Goal: Contribute content: Add original content to the website for others to see

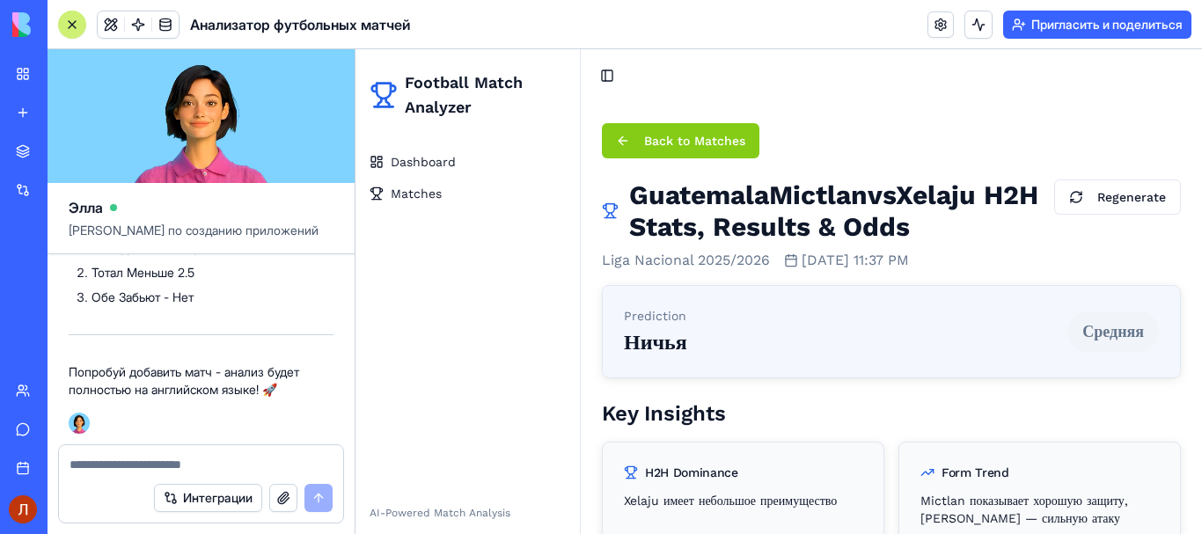
click at [622, 143] on button "Back to Matches" at bounding box center [681, 140] width 158 height 35
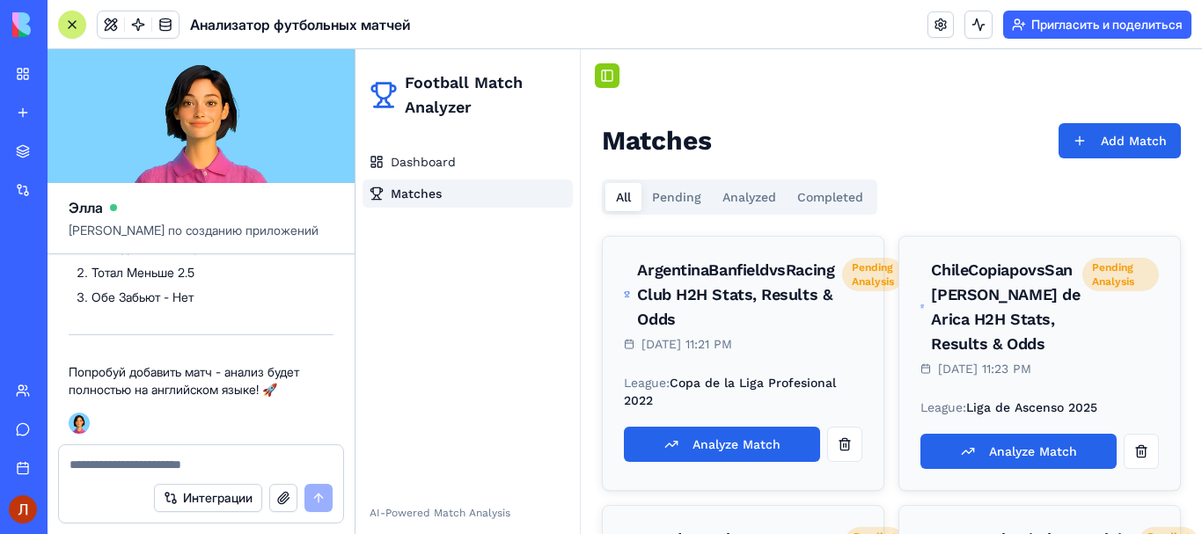
click at [607, 81] on button "Toggle Sidebar" at bounding box center [607, 75] width 25 height 25
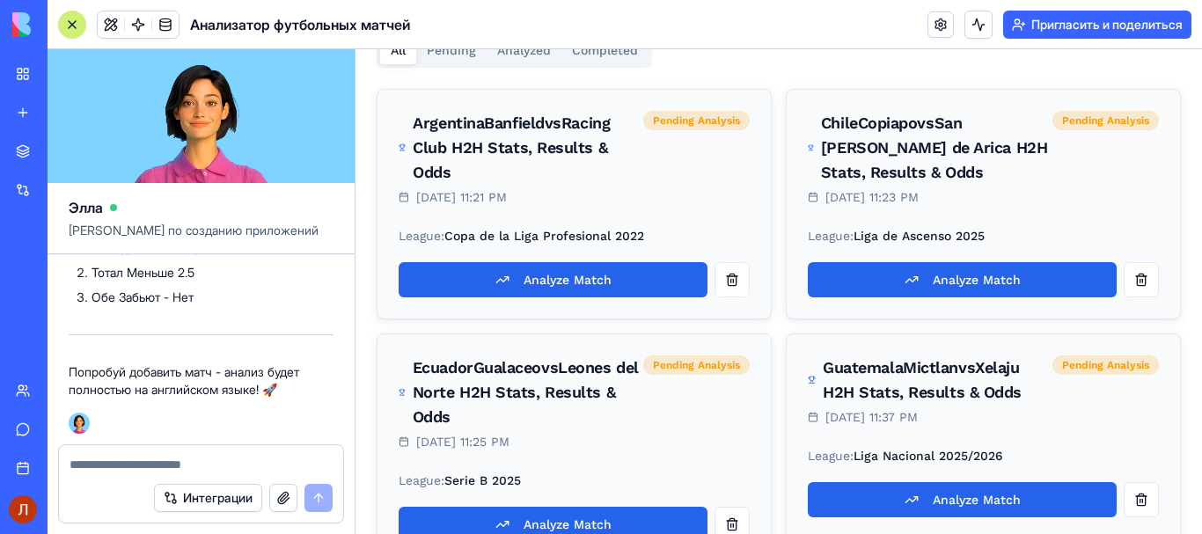
scroll to position [198, 0]
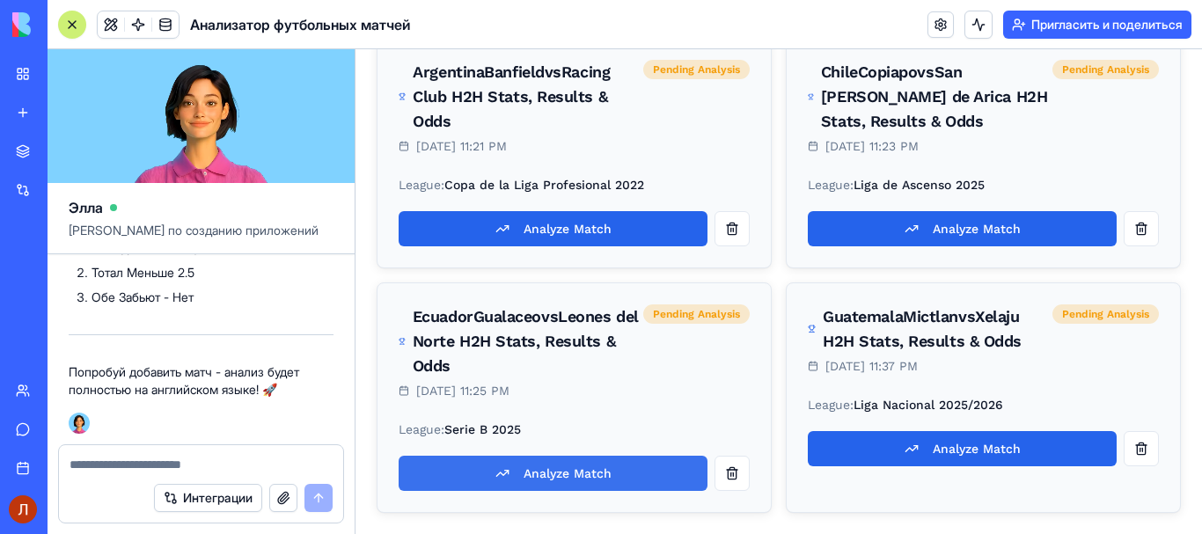
click at [578, 477] on button "Analyze Match" at bounding box center [553, 473] width 309 height 35
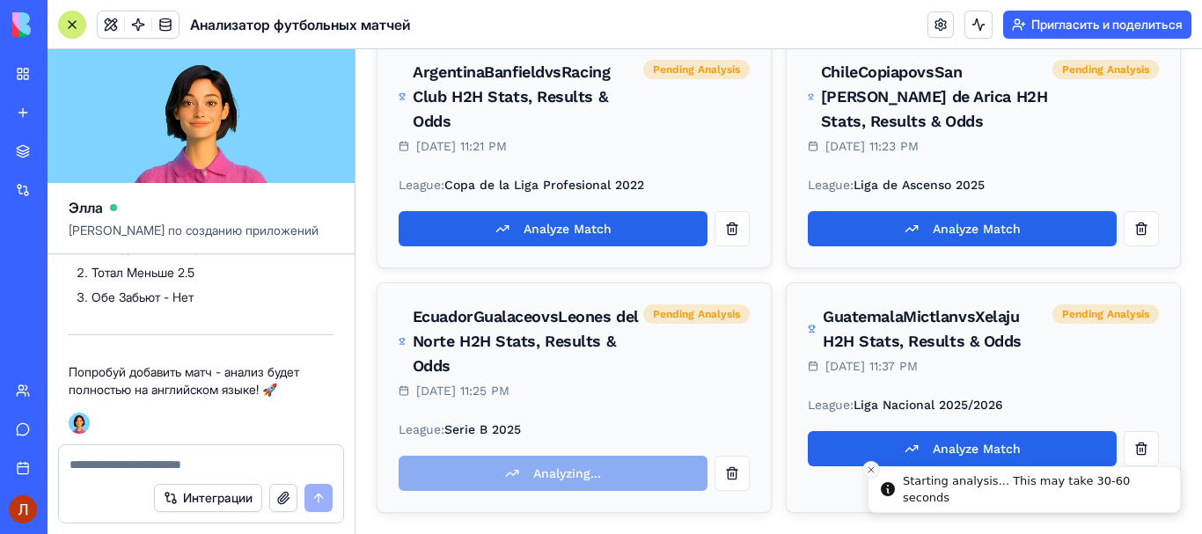
click at [869, 468] on line "Close toast" at bounding box center [871, 469] width 5 height 5
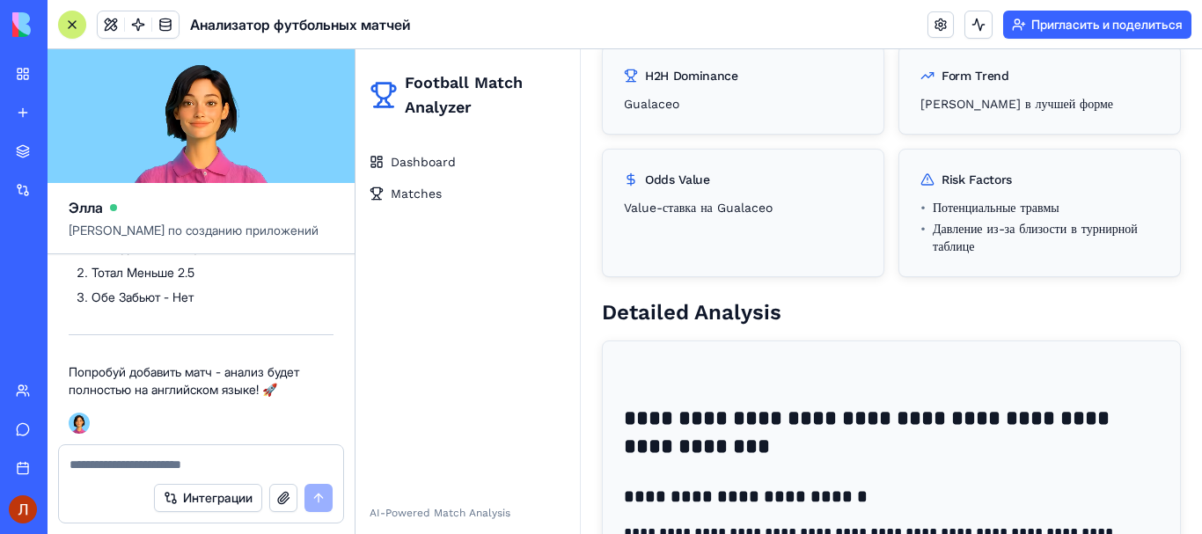
scroll to position [81, 0]
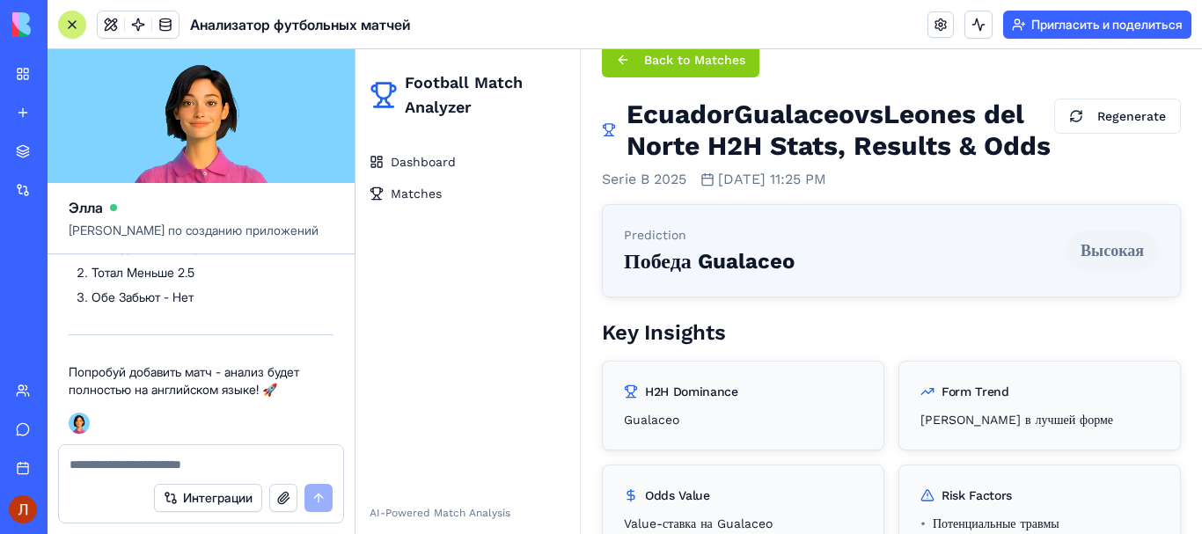
click at [624, 59] on button "Back to Matches" at bounding box center [681, 59] width 158 height 35
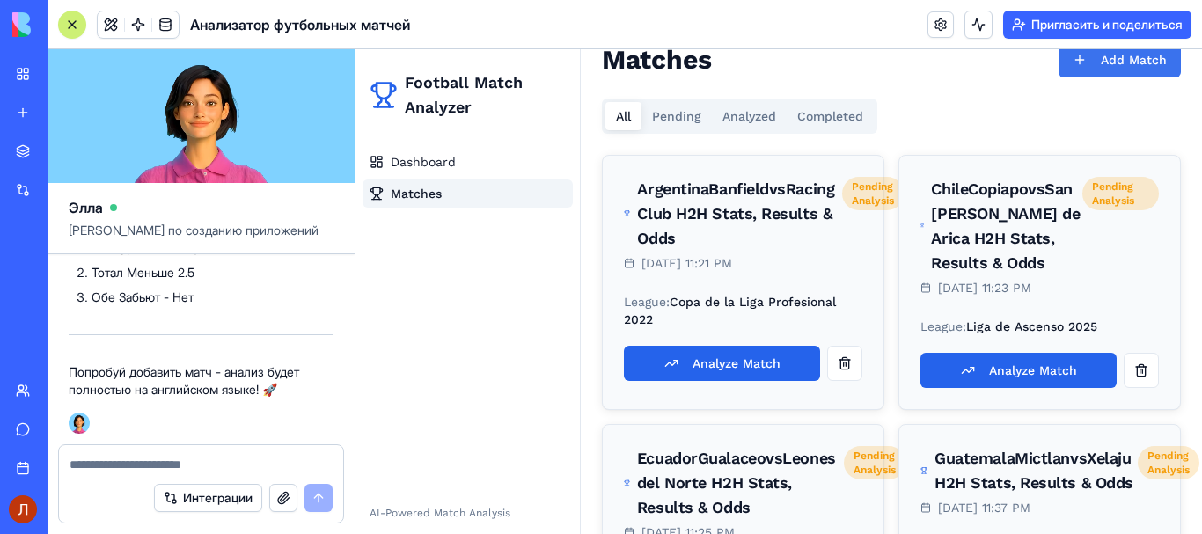
click at [1063, 67] on button "Add Match" at bounding box center [1120, 59] width 122 height 35
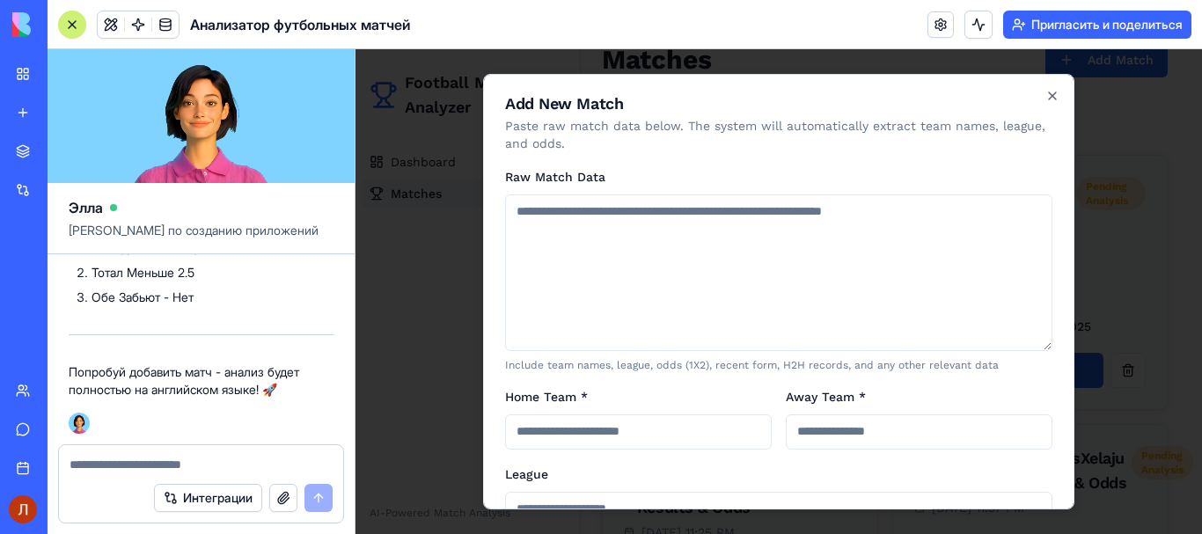
type textarea "**********"
type input "**********"
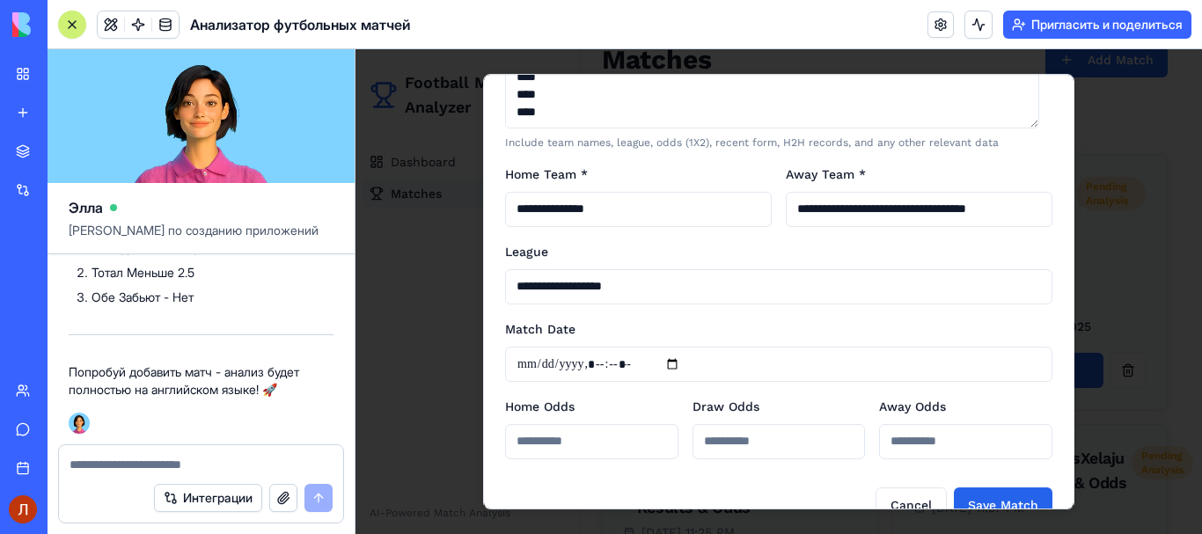
scroll to position [257, 0]
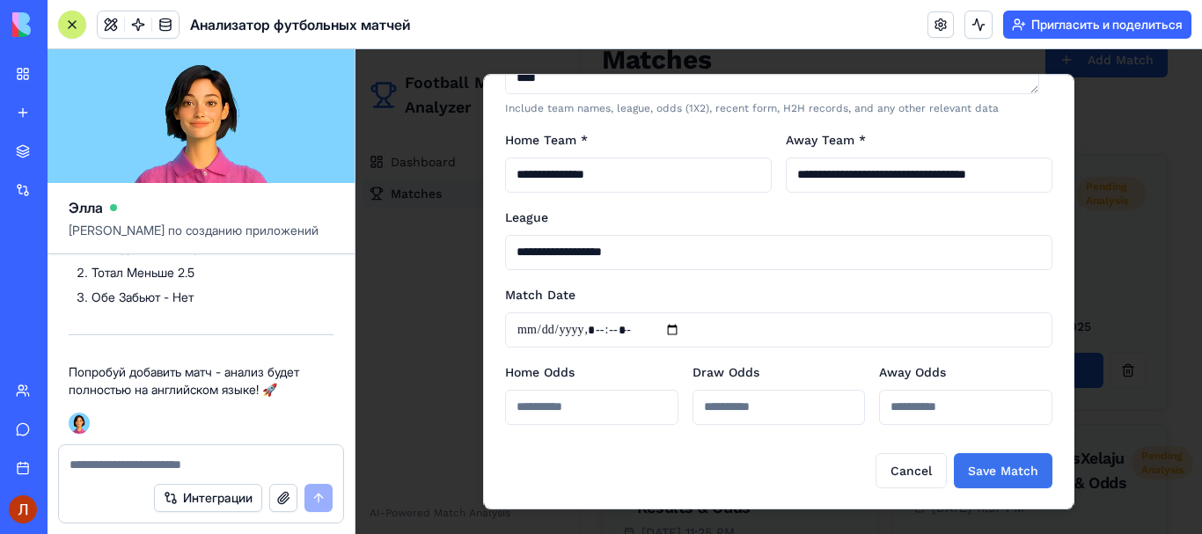
type textarea "**********"
click at [986, 464] on button "Save Match" at bounding box center [1003, 470] width 99 height 35
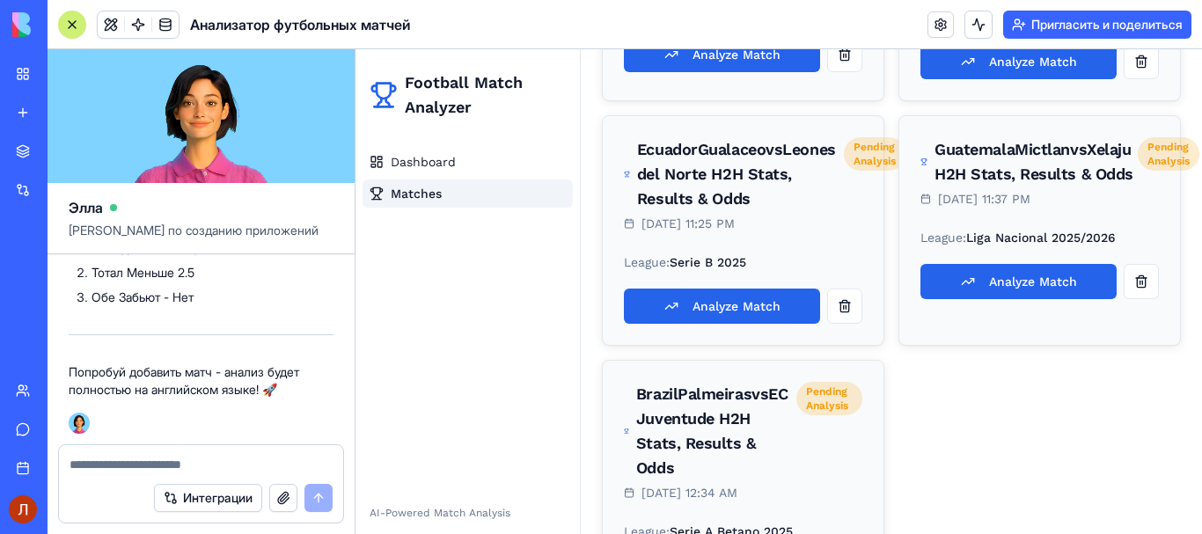
scroll to position [576, 0]
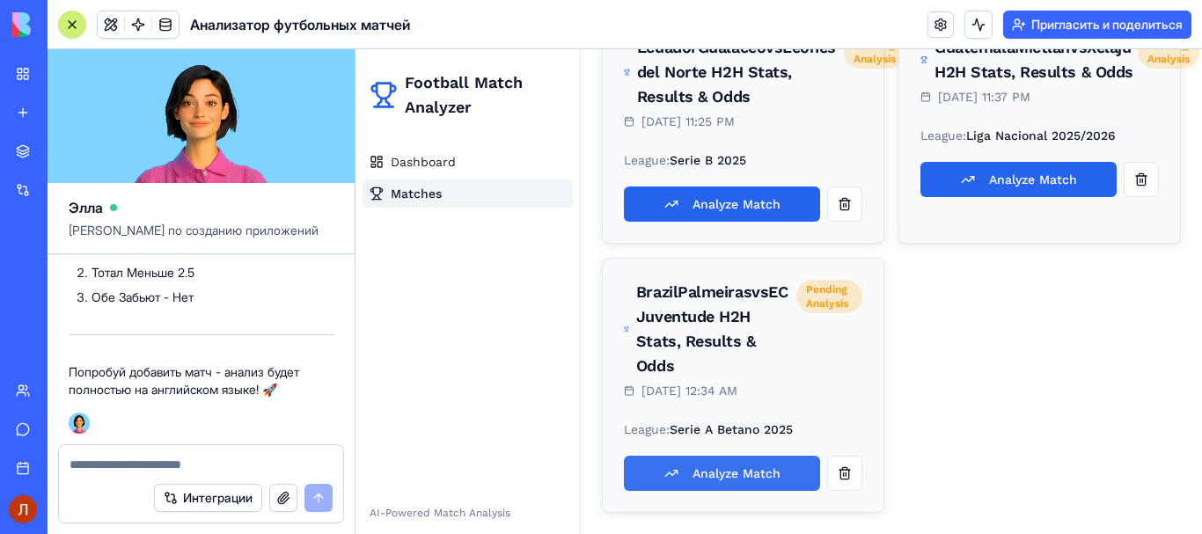
click at [686, 473] on button "Analyze Match" at bounding box center [722, 473] width 196 height 35
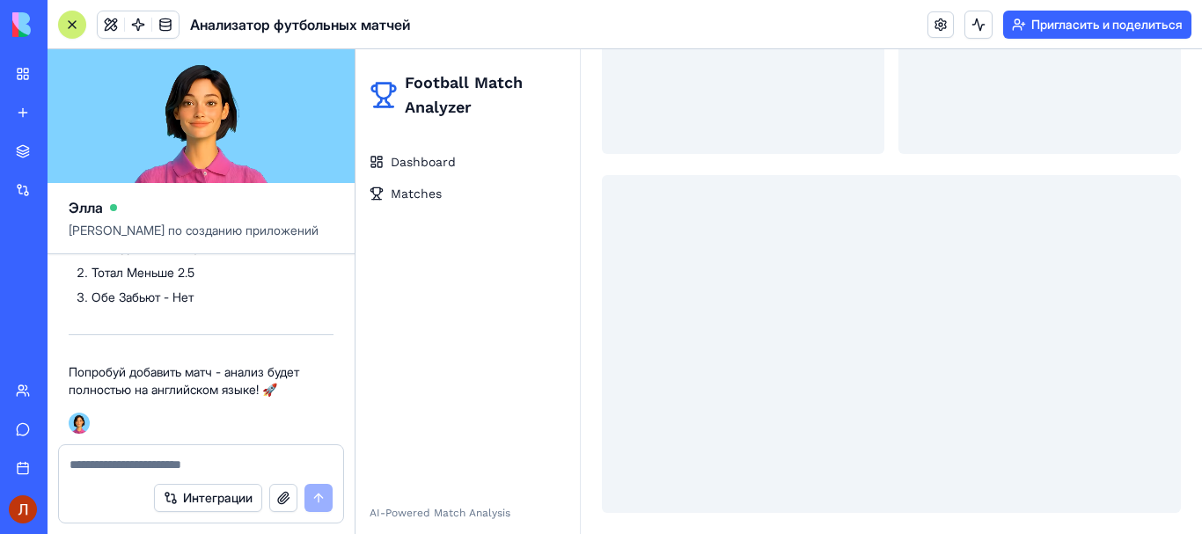
scroll to position [406, 0]
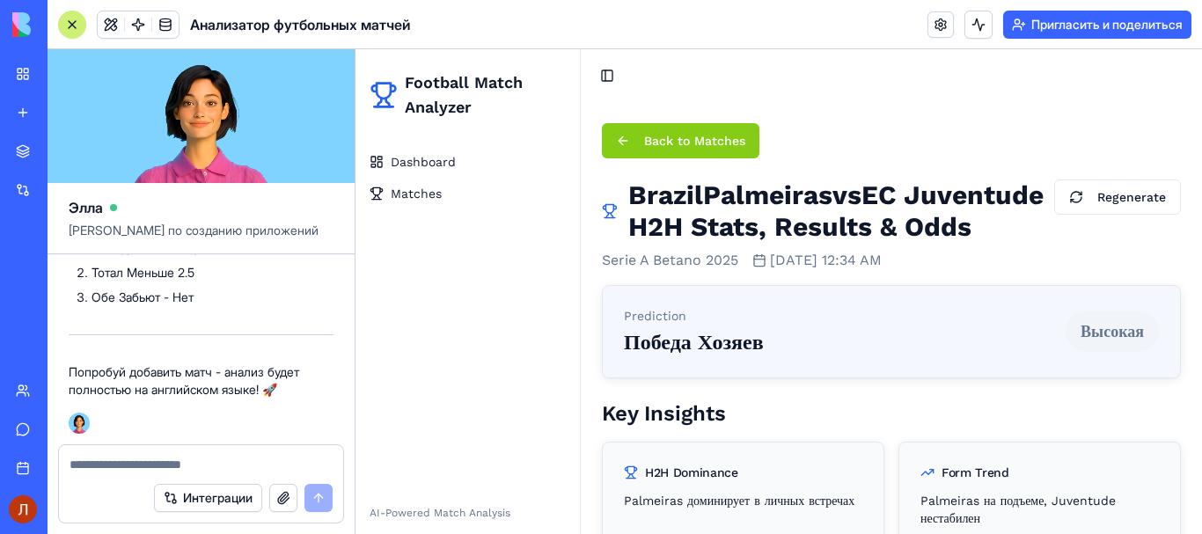
click at [622, 127] on button "Back to Matches" at bounding box center [681, 140] width 158 height 35
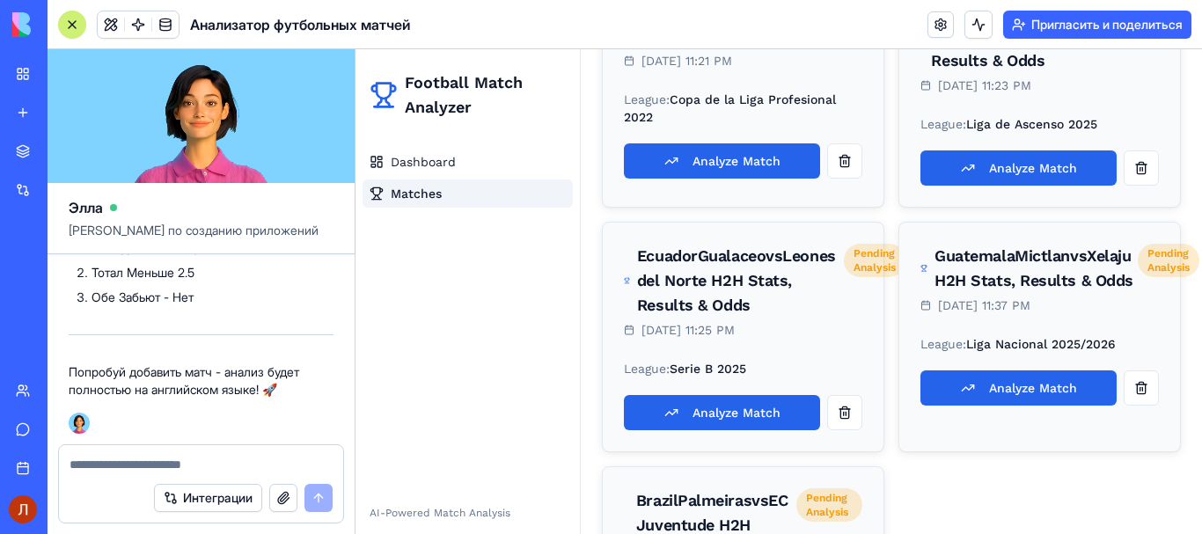
scroll to position [136, 0]
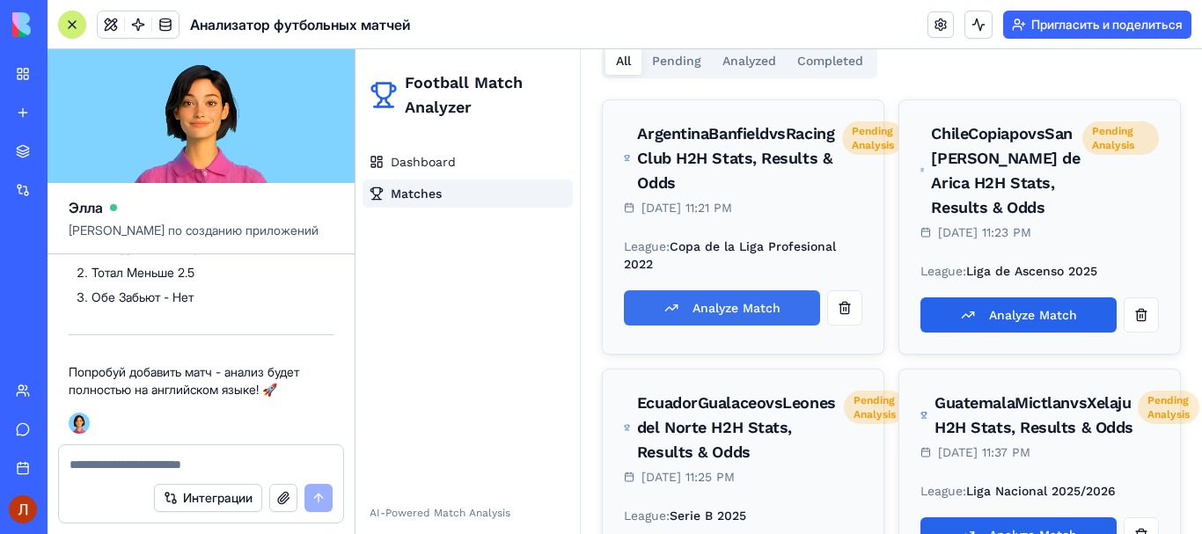
click at [743, 326] on button "Analyze Match" at bounding box center [722, 307] width 196 height 35
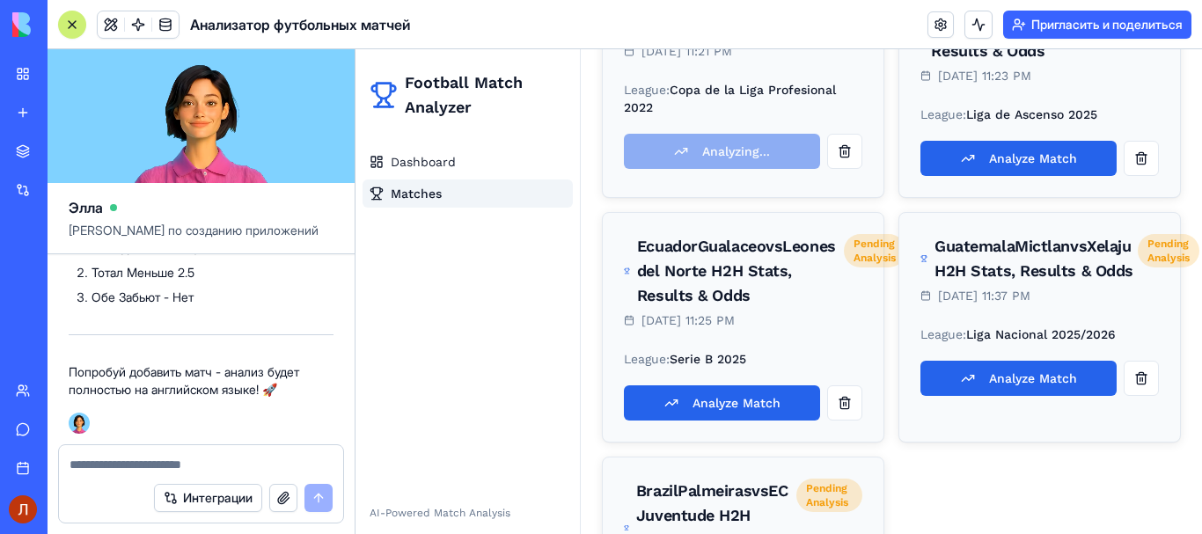
scroll to position [147, 0]
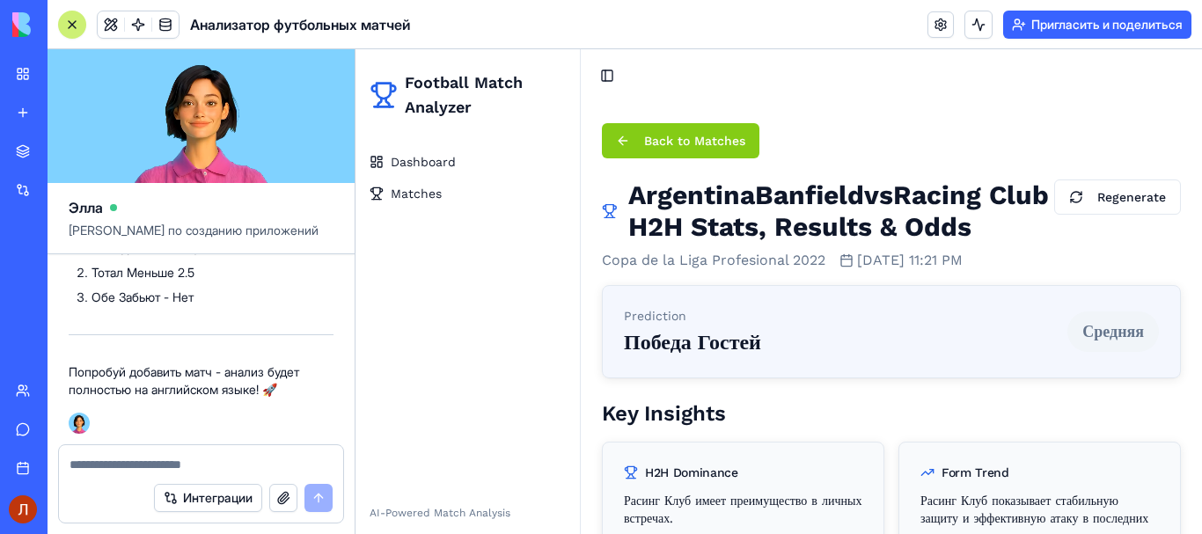
click at [612, 128] on button "Back to Matches" at bounding box center [681, 140] width 158 height 35
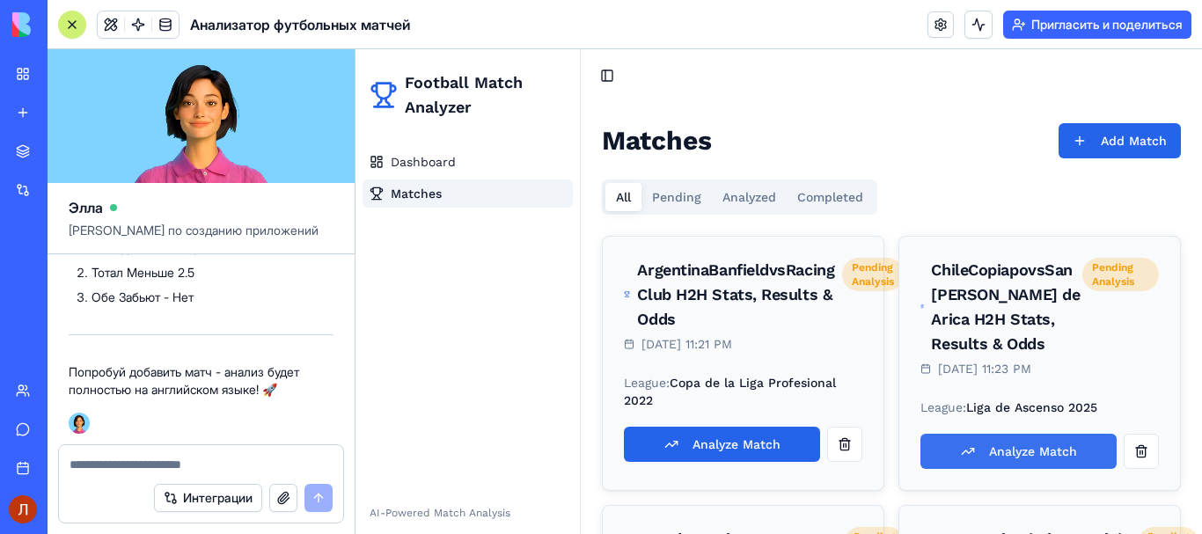
scroll to position [147, 0]
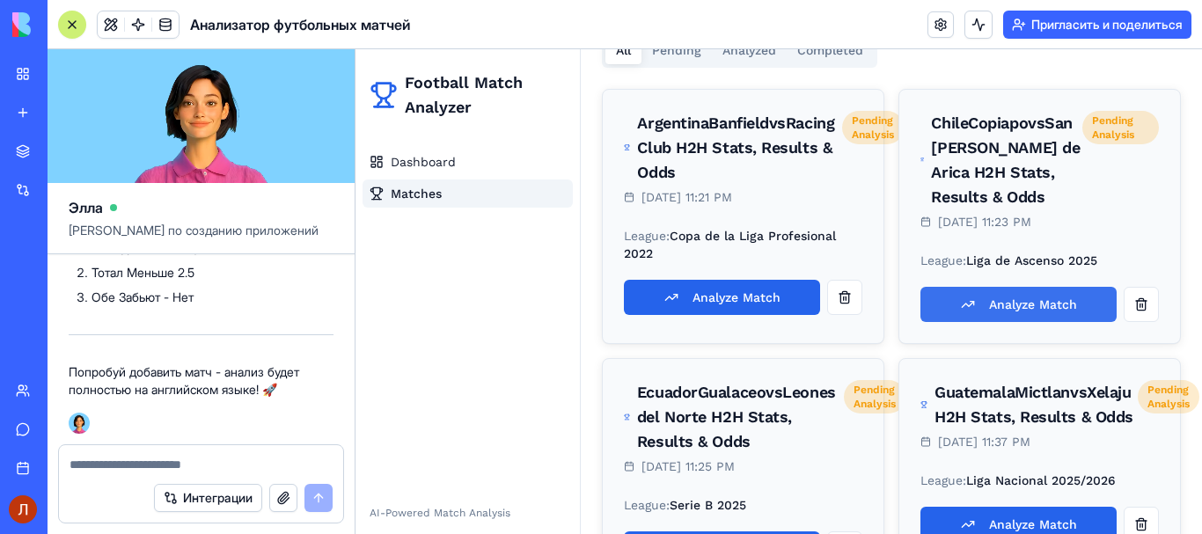
click at [980, 322] on button "Analyze Match" at bounding box center [1018, 304] width 196 height 35
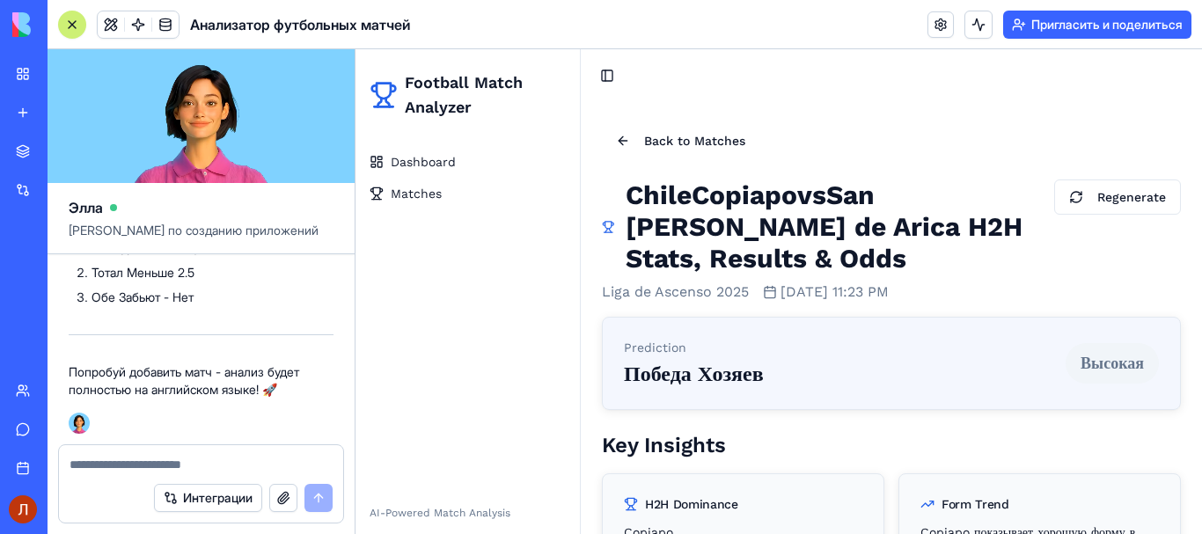
drag, startPoint x: 1199, startPoint y: 461, endPoint x: 1473, endPoint y: 105, distance: 449.3
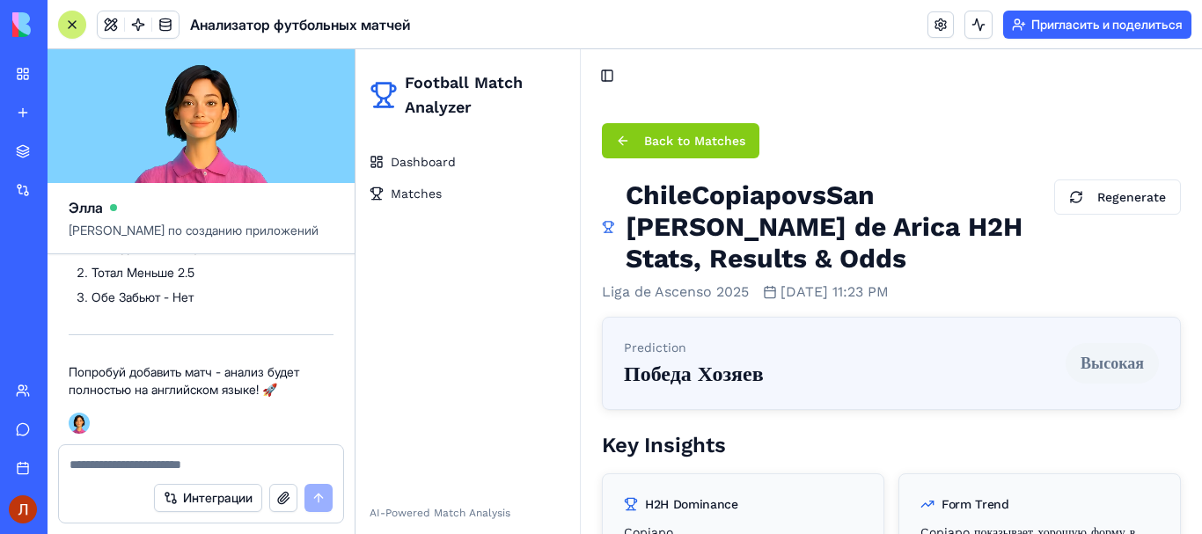
click at [626, 138] on button "Back to Matches" at bounding box center [681, 140] width 158 height 35
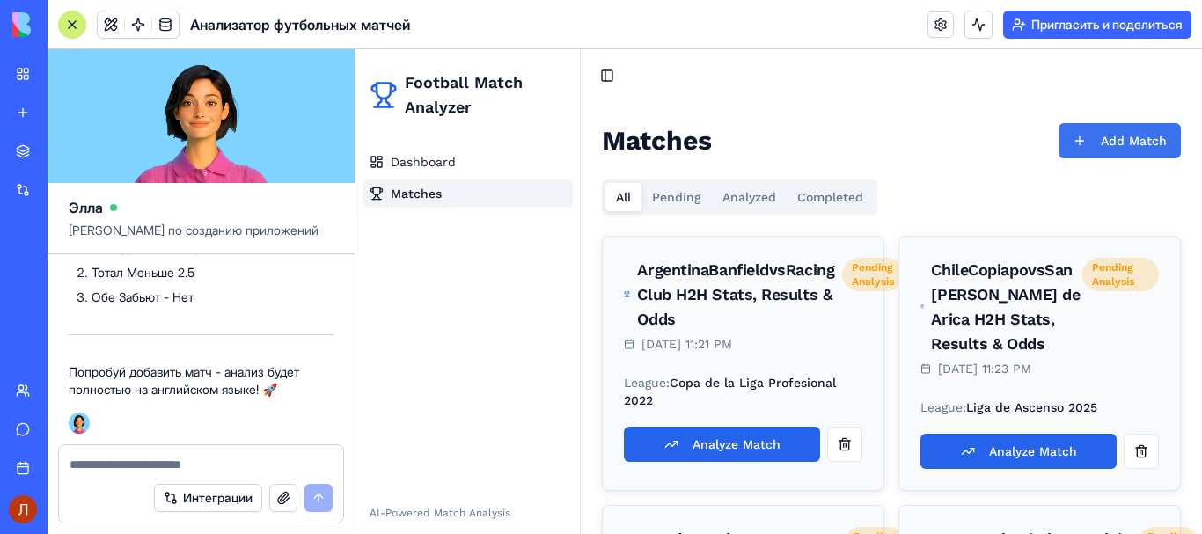
click at [1064, 133] on button "Add Match" at bounding box center [1120, 140] width 122 height 35
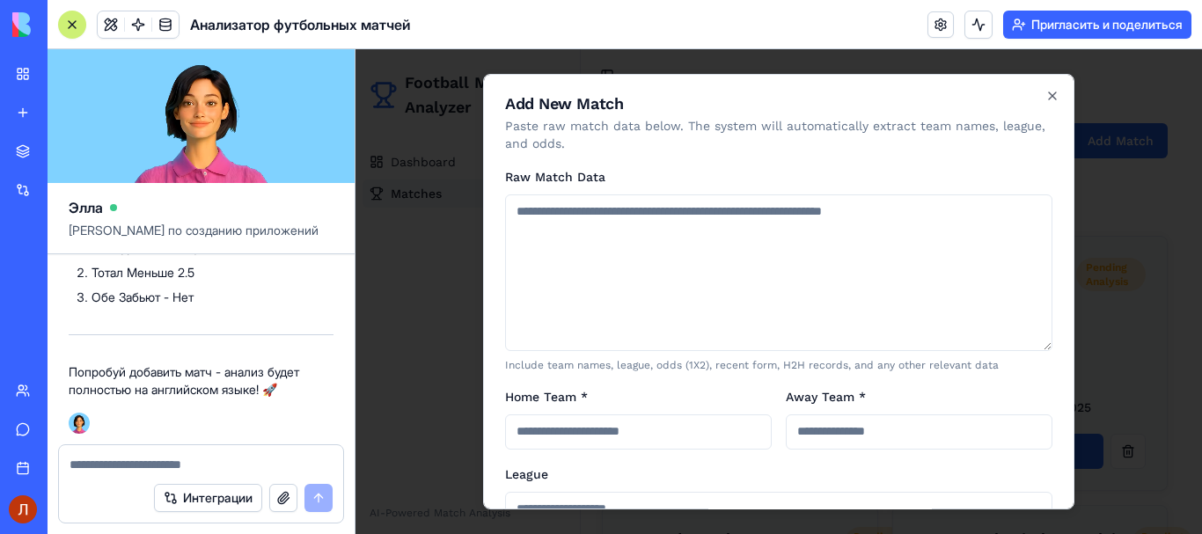
type textarea "**********"
type input "**********"
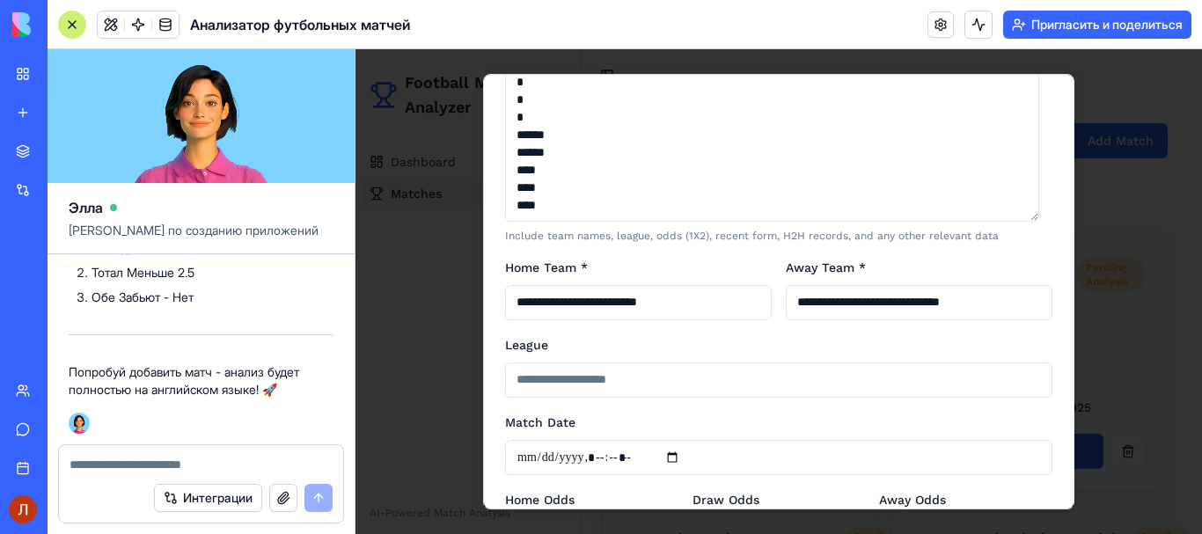
scroll to position [257, 0]
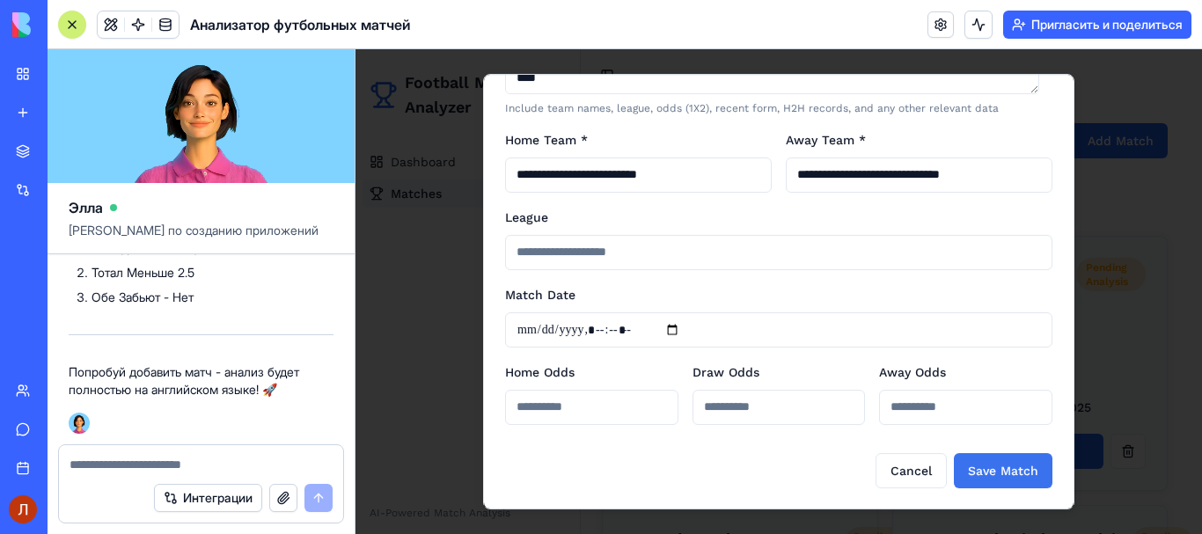
type textarea "**********"
click at [993, 472] on button "Save Match" at bounding box center [1003, 470] width 99 height 35
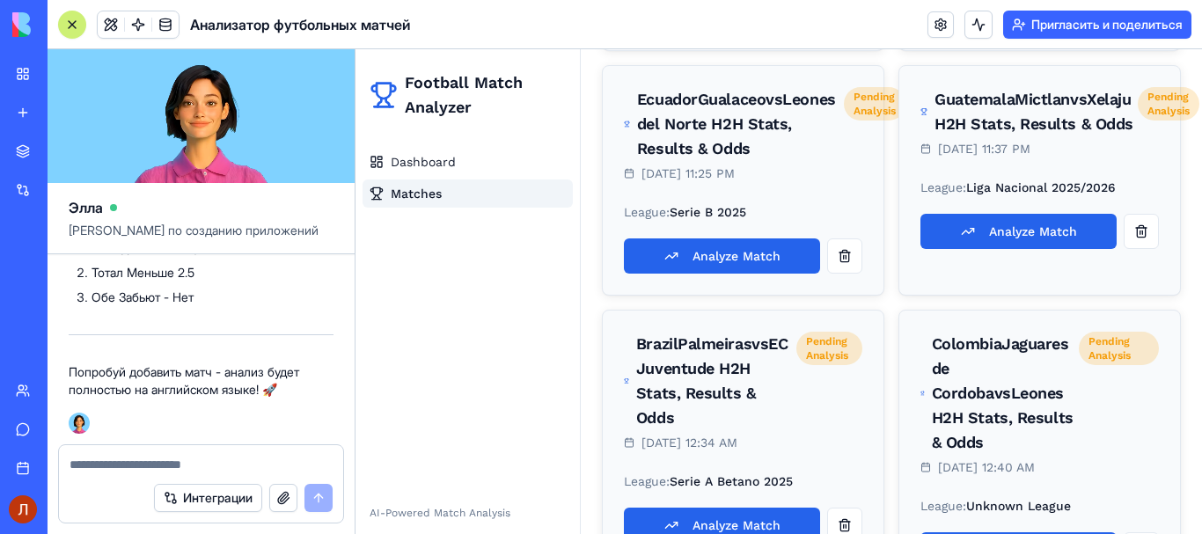
scroll to position [576, 0]
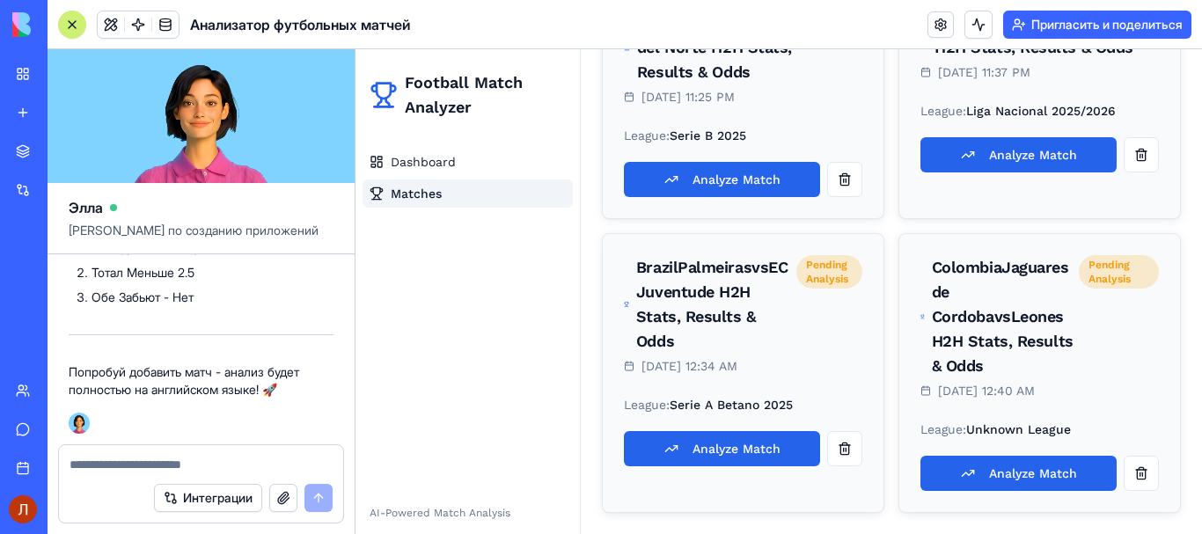
click at [1001, 466] on button "Analyze Match" at bounding box center [1018, 473] width 196 height 35
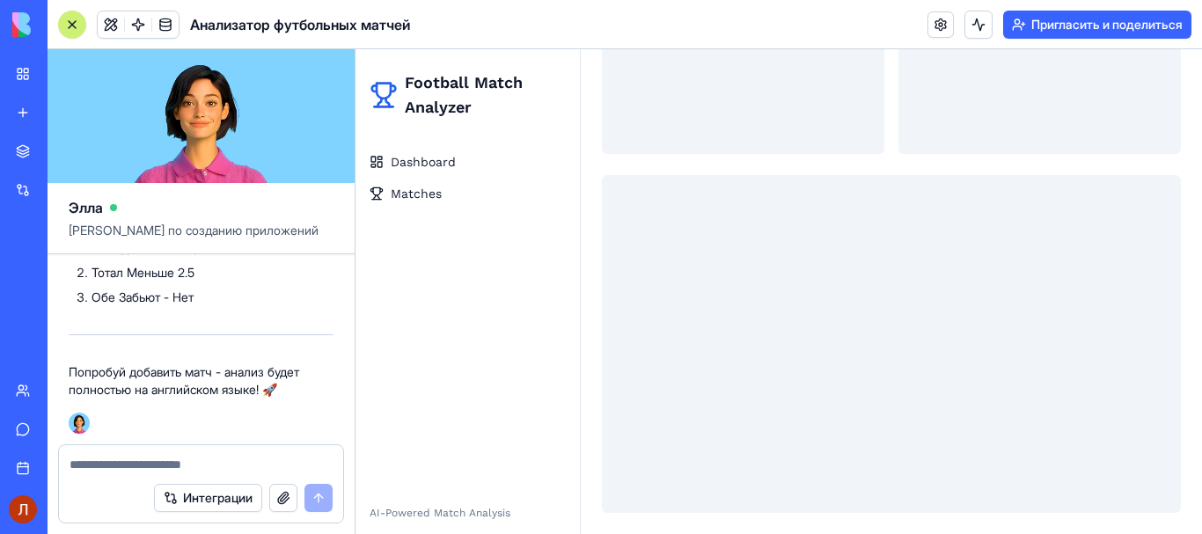
scroll to position [406, 0]
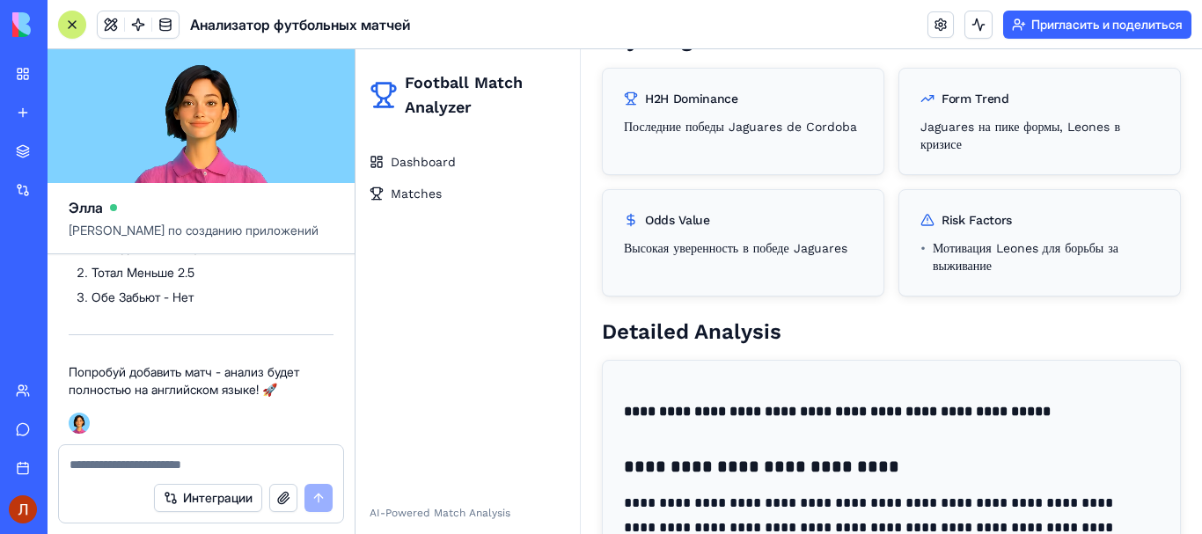
scroll to position [576, 0]
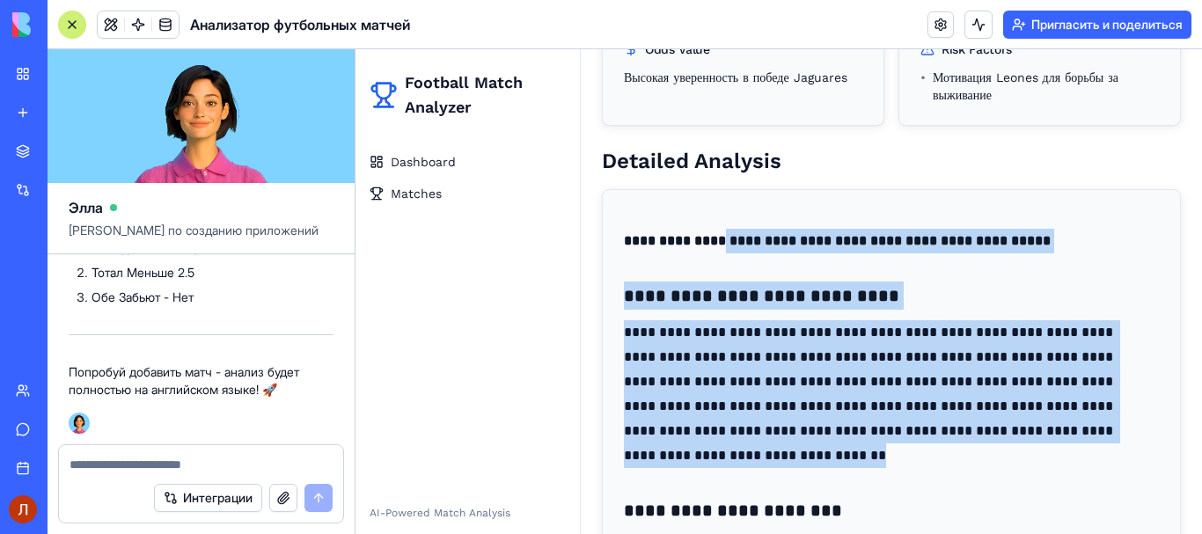
drag, startPoint x: 737, startPoint y: 235, endPoint x: 936, endPoint y: 466, distance: 305.1
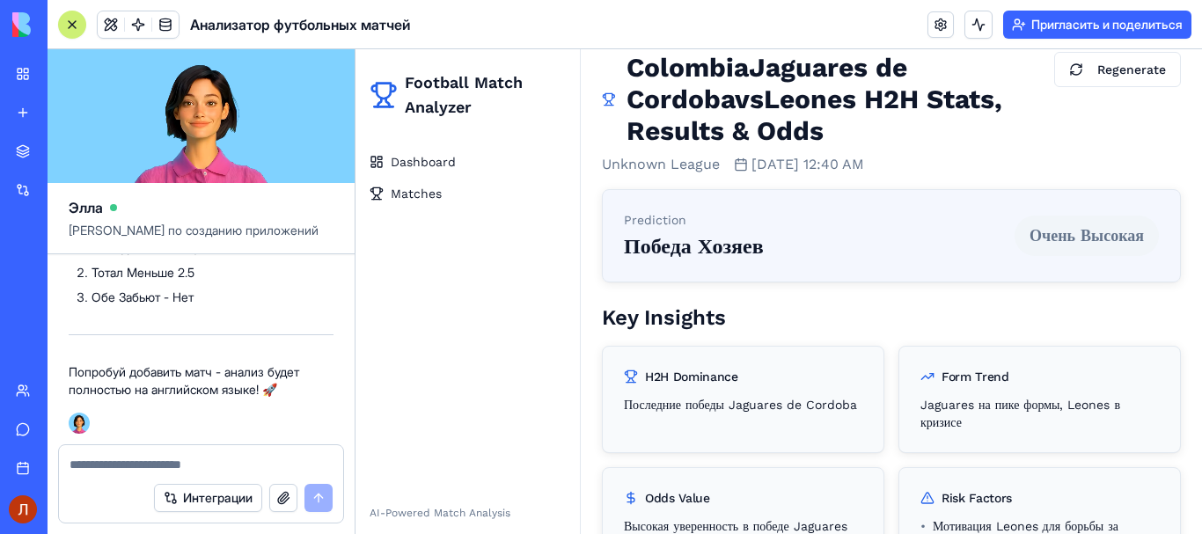
scroll to position [0, 0]
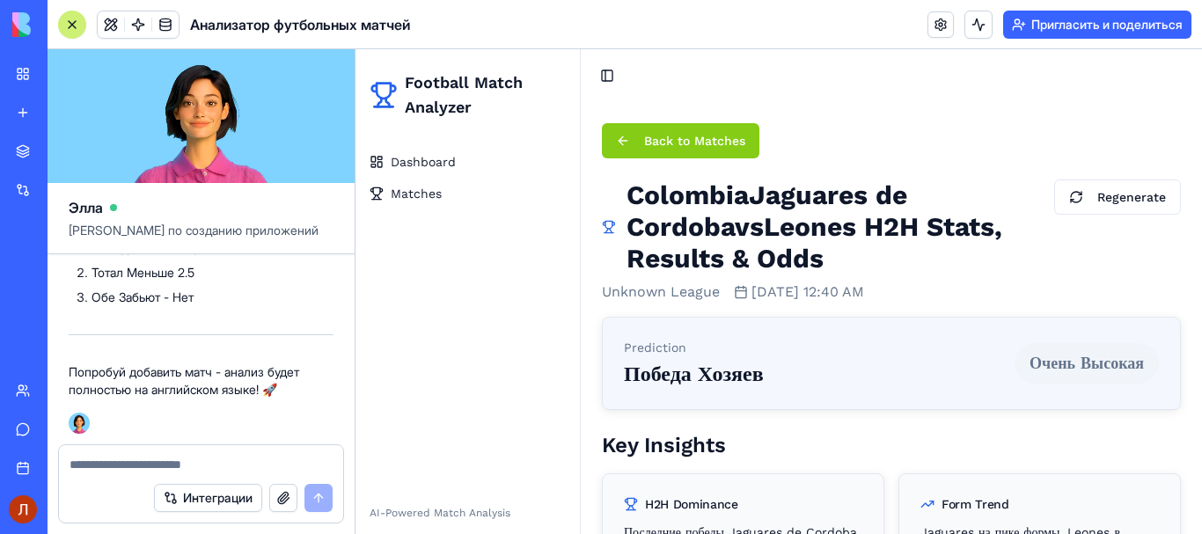
click at [626, 136] on button "Back to Matches" at bounding box center [681, 140] width 158 height 35
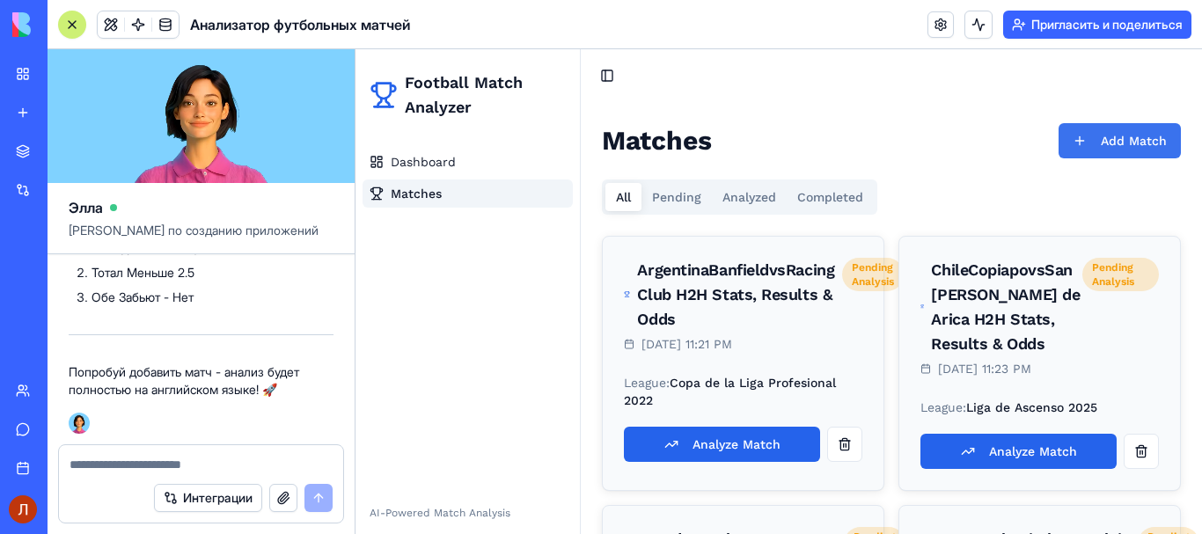
click at [1113, 143] on button "Add Match" at bounding box center [1120, 140] width 122 height 35
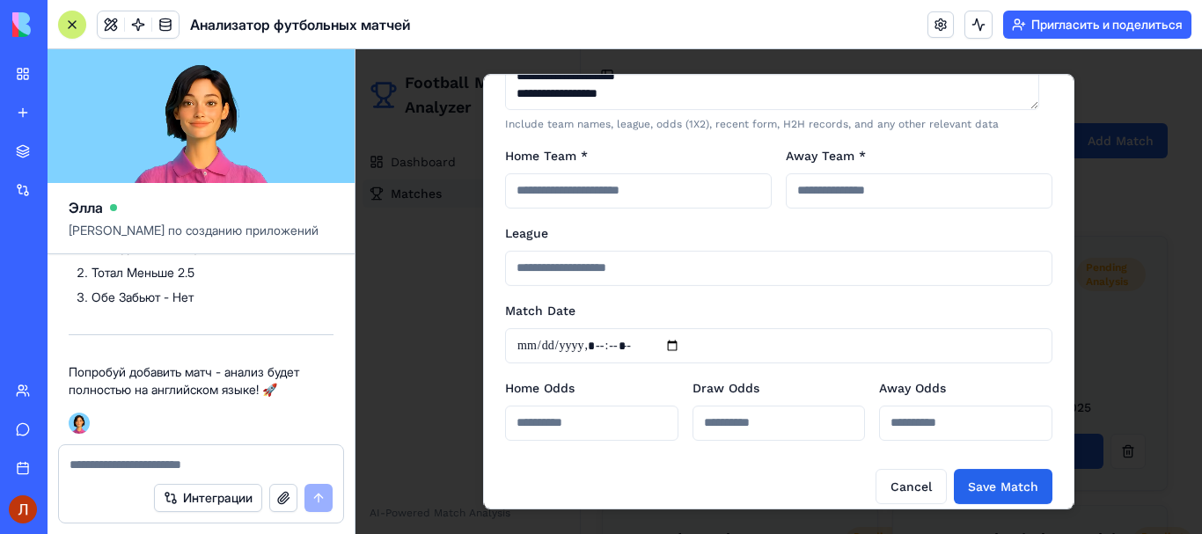
scroll to position [257, 0]
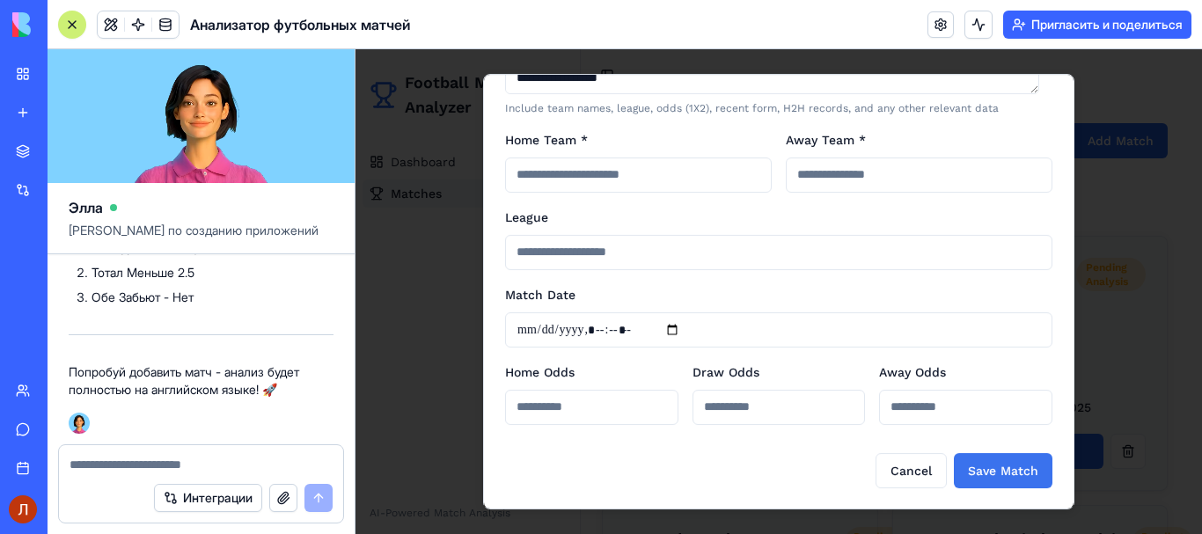
type textarea "**********"
click at [982, 477] on button "Save Match" at bounding box center [1003, 470] width 99 height 35
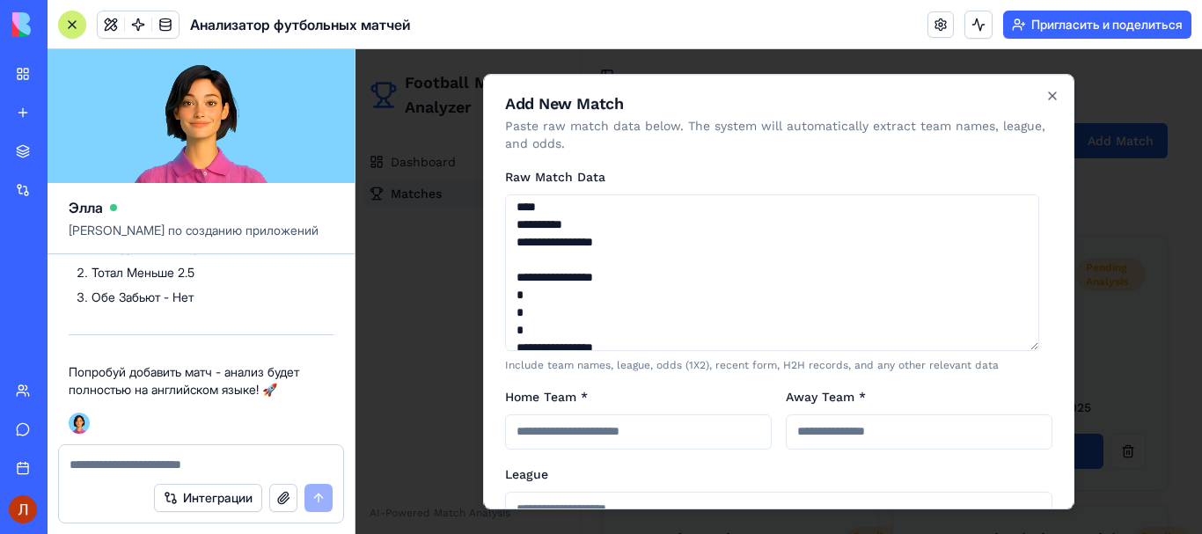
scroll to position [0, 0]
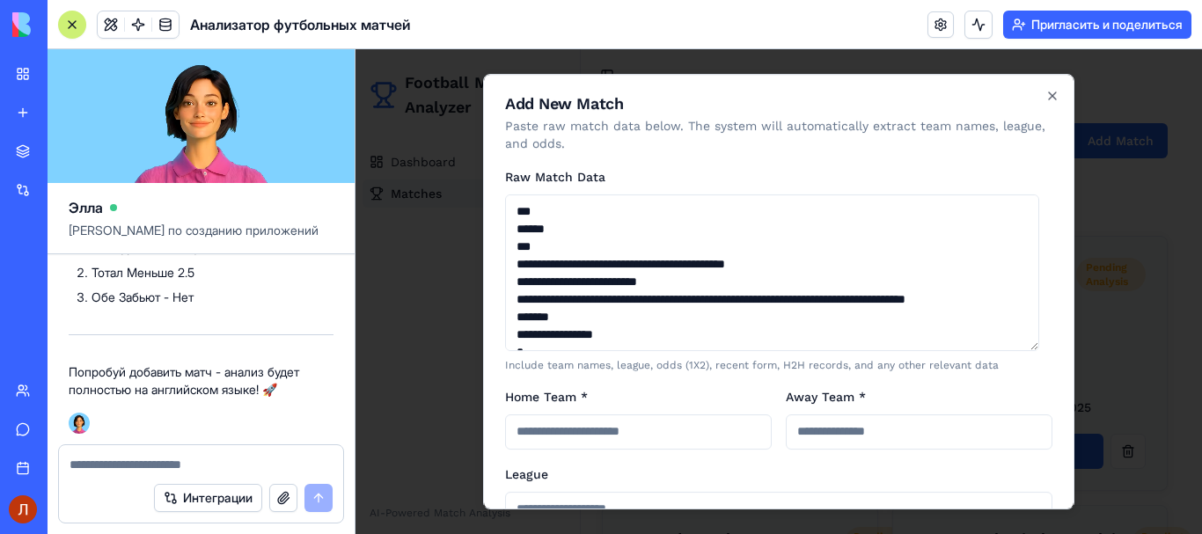
drag, startPoint x: 907, startPoint y: 321, endPoint x: 409, endPoint y: -98, distance: 650.8
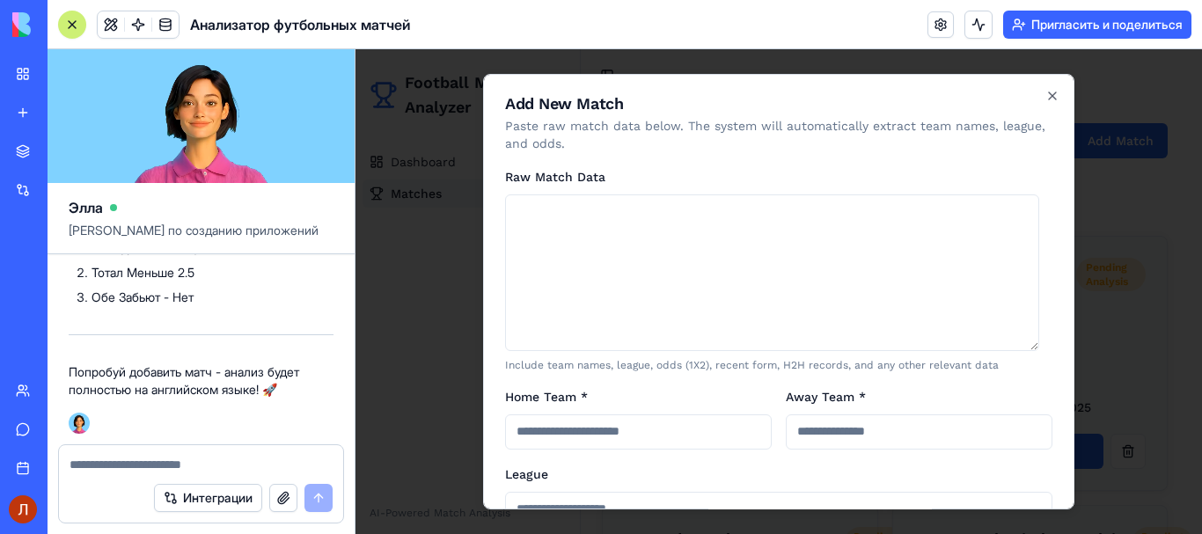
paste textarea "**********"
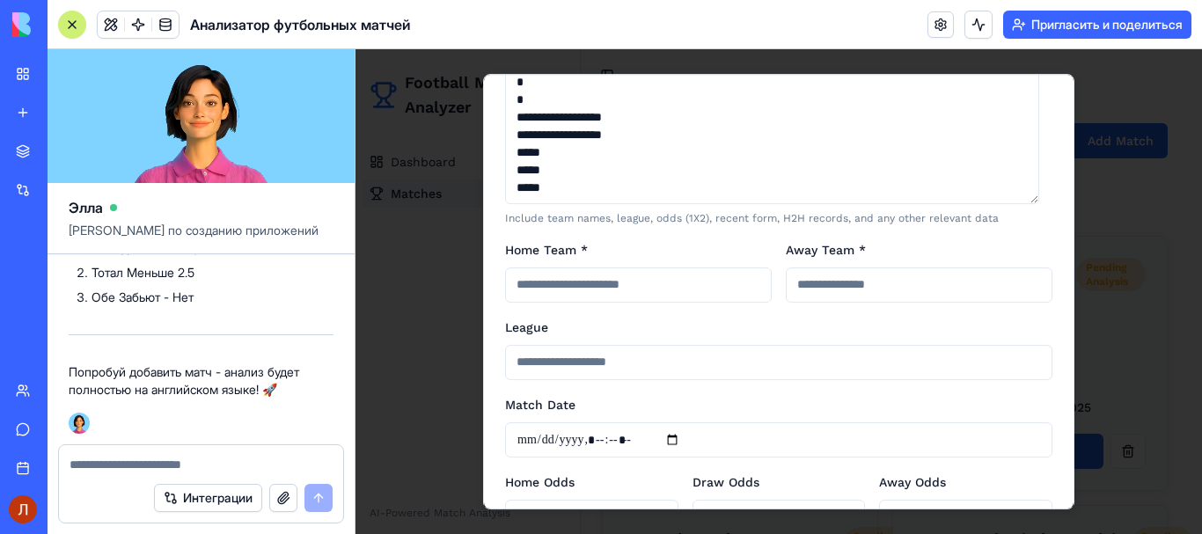
scroll to position [257, 0]
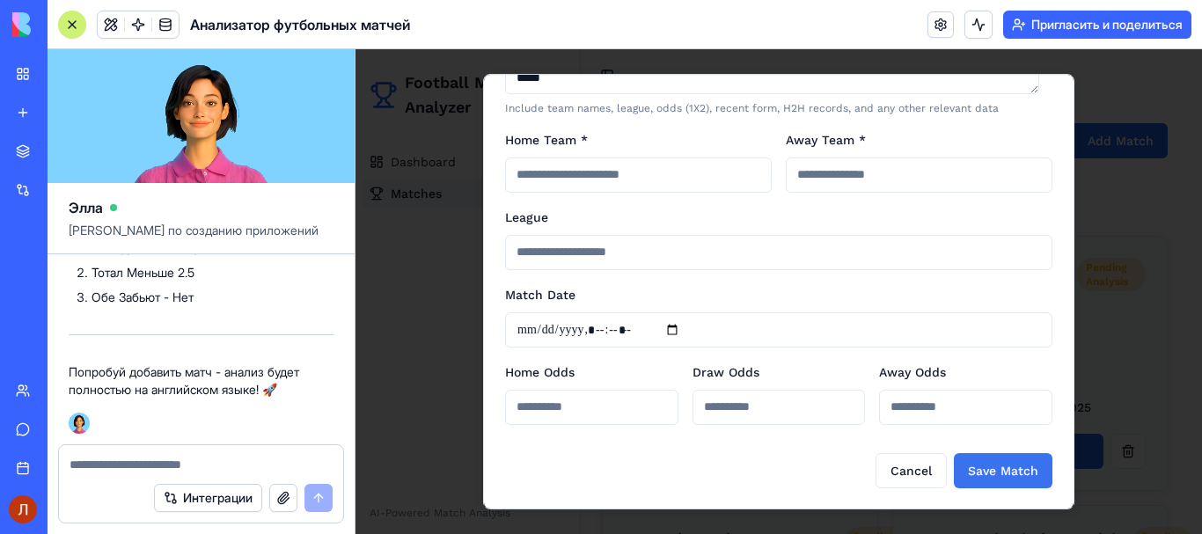
type textarea "**********"
click at [982, 478] on button "Save Match" at bounding box center [1003, 470] width 99 height 35
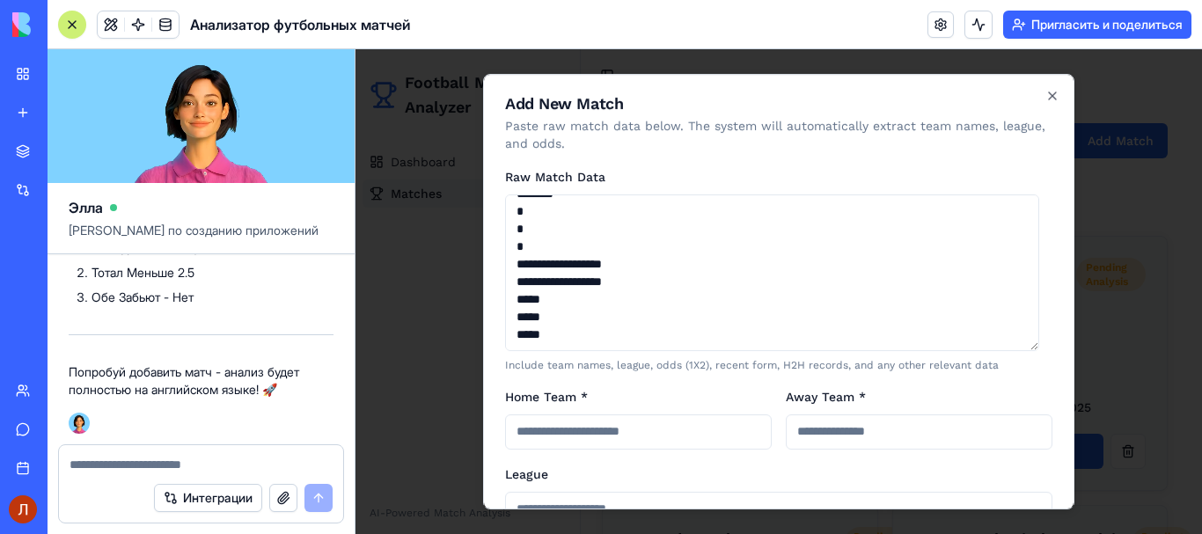
scroll to position [4734, 0]
click at [1049, 95] on icon "button" at bounding box center [1052, 95] width 7 height 7
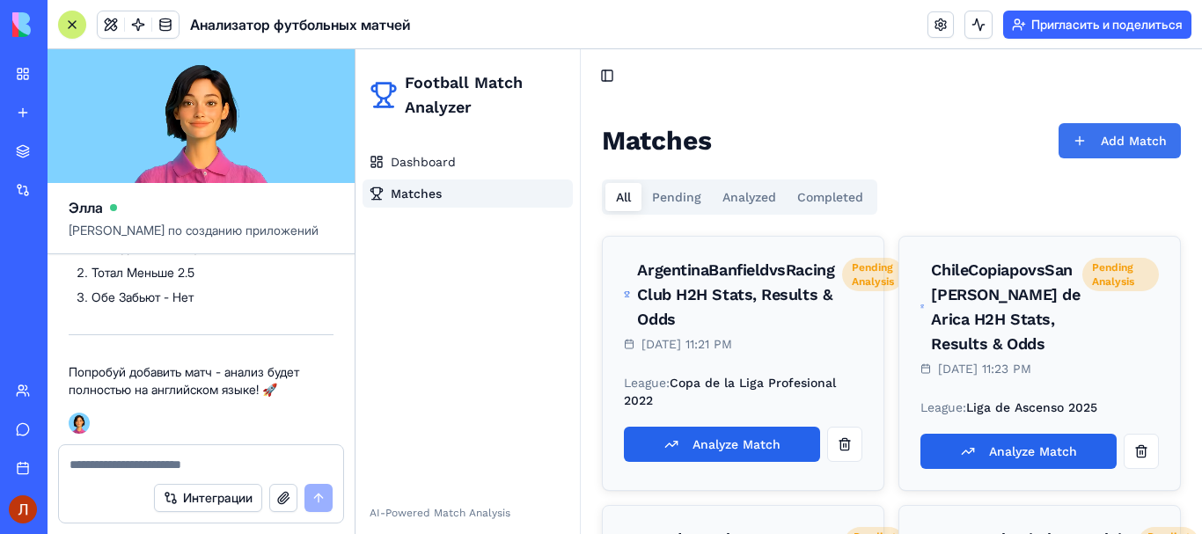
click at [1089, 139] on button "Add Match" at bounding box center [1120, 140] width 122 height 35
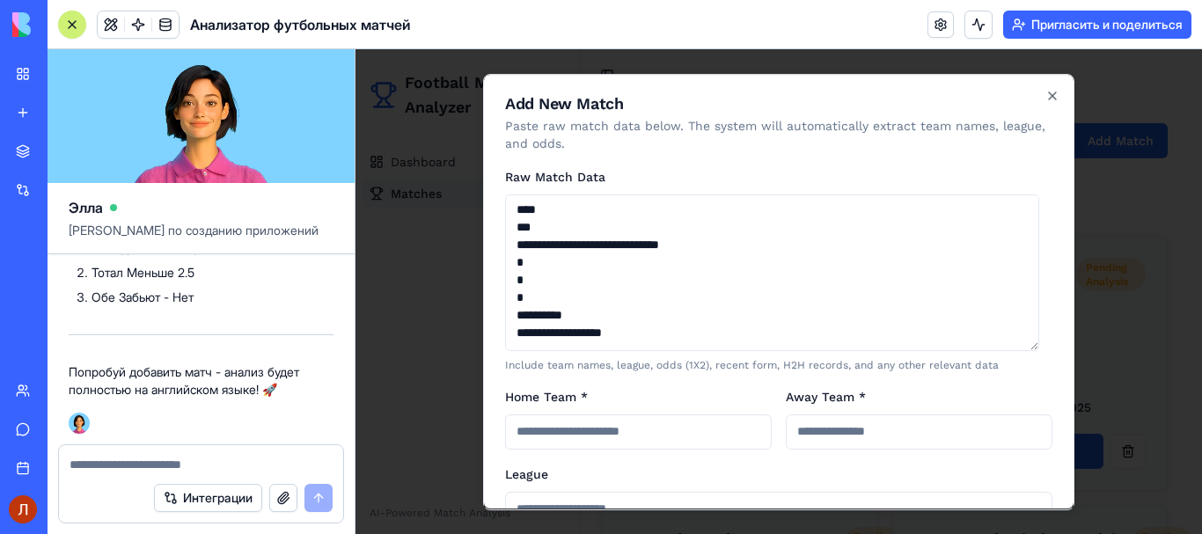
scroll to position [0, 0]
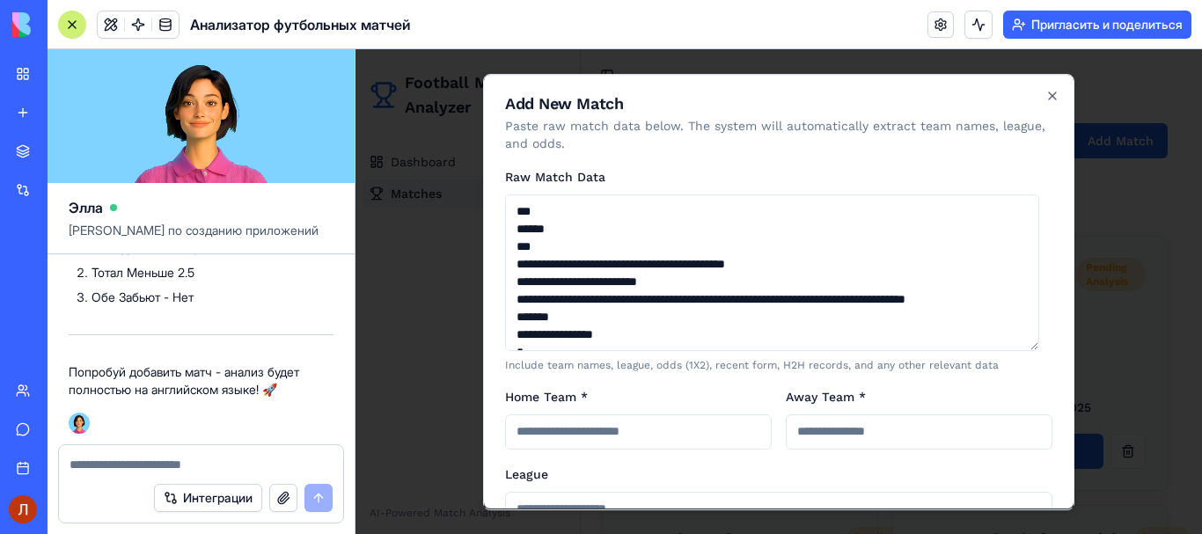
drag, startPoint x: 932, startPoint y: 319, endPoint x: 354, endPoint y: -106, distance: 717.6
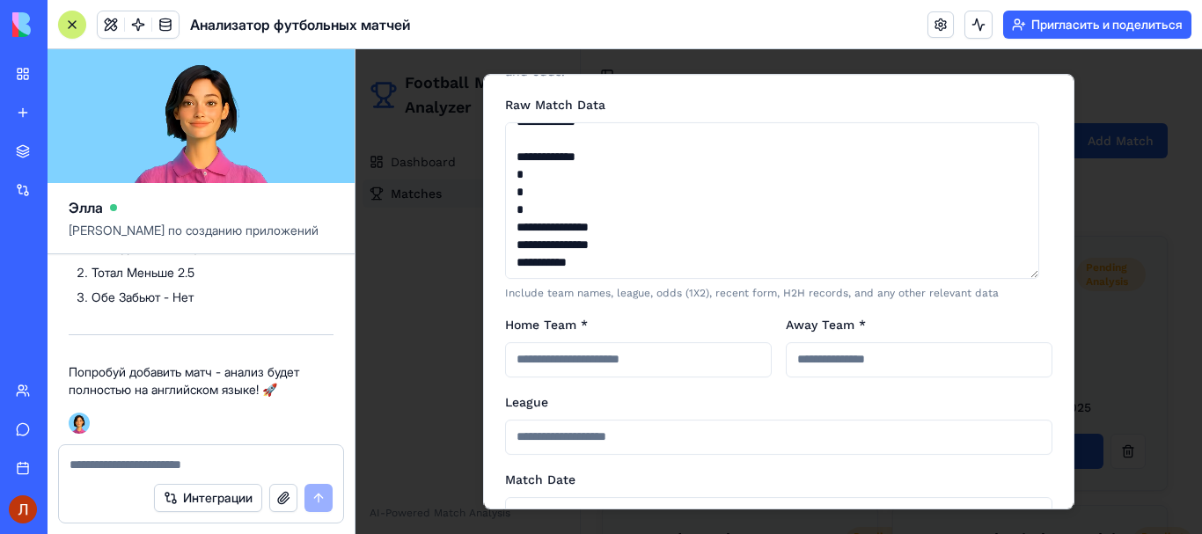
scroll to position [257, 0]
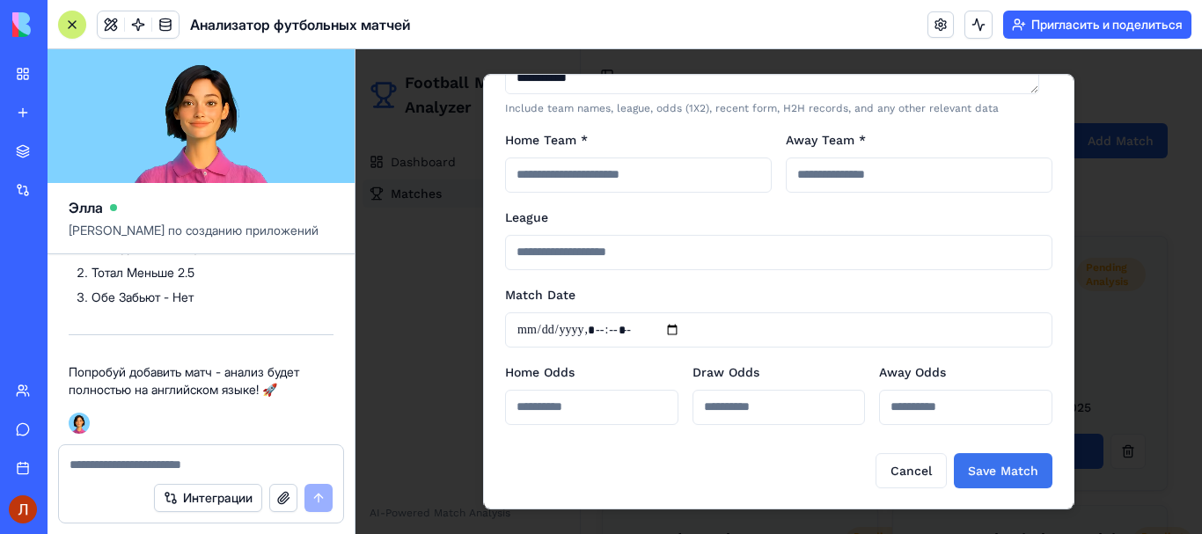
type textarea "**********"
click at [1000, 476] on button "Save Match" at bounding box center [1003, 470] width 99 height 35
click at [744, 187] on input "Home Team *" at bounding box center [638, 175] width 267 height 35
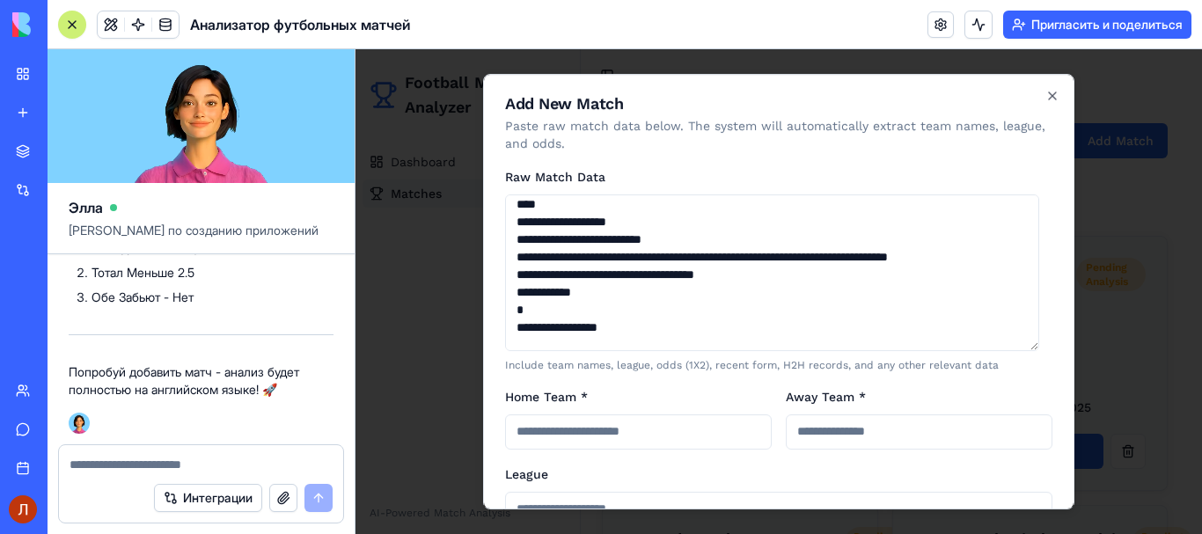
scroll to position [0, 0]
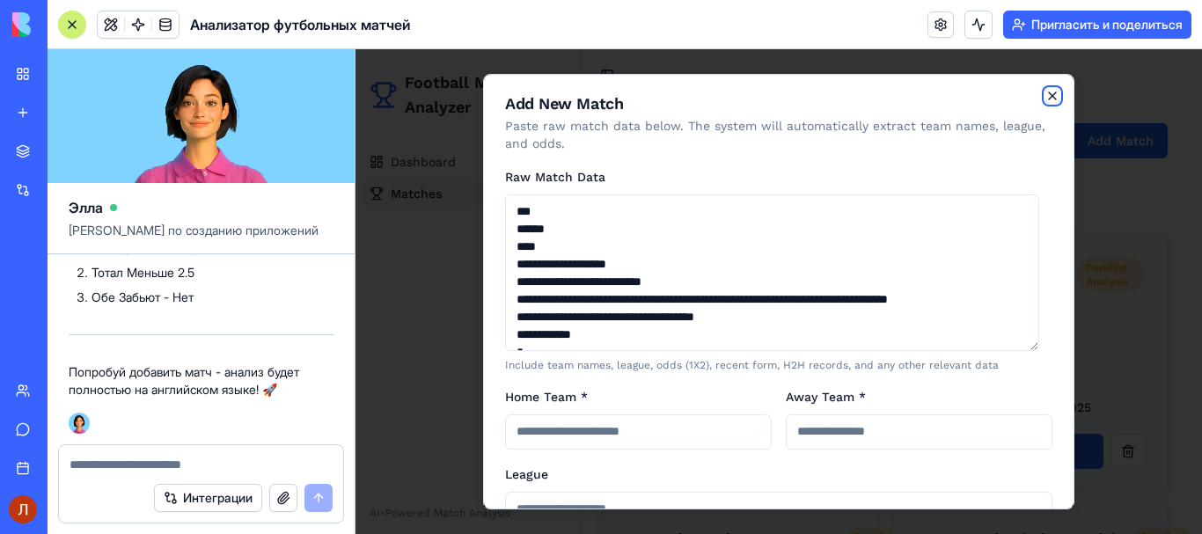
click at [1045, 90] on icon "button" at bounding box center [1052, 96] width 14 height 14
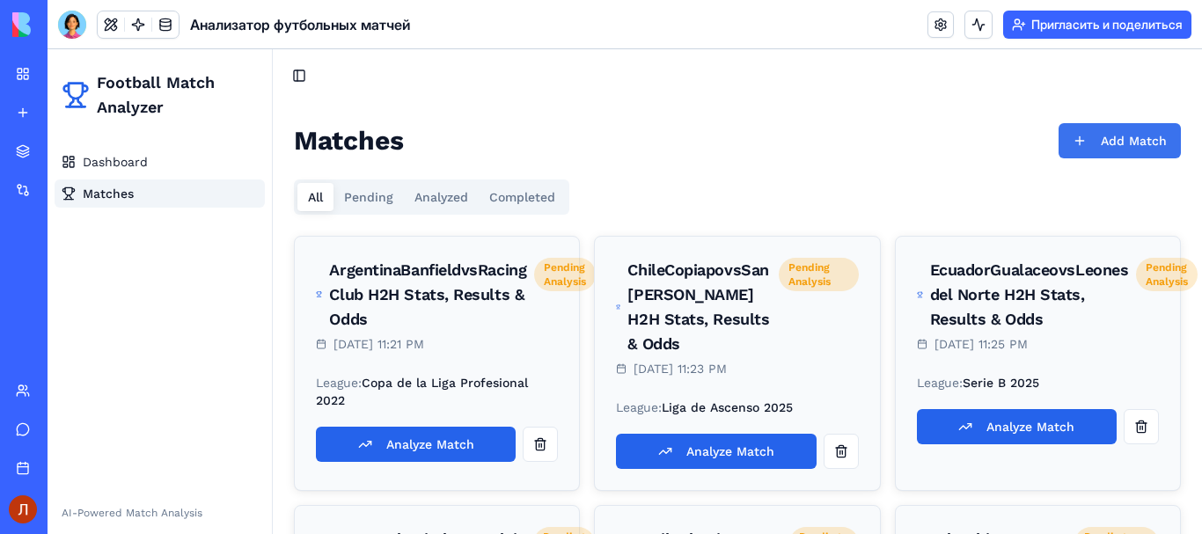
click at [1083, 151] on button "Add Match" at bounding box center [1120, 140] width 122 height 35
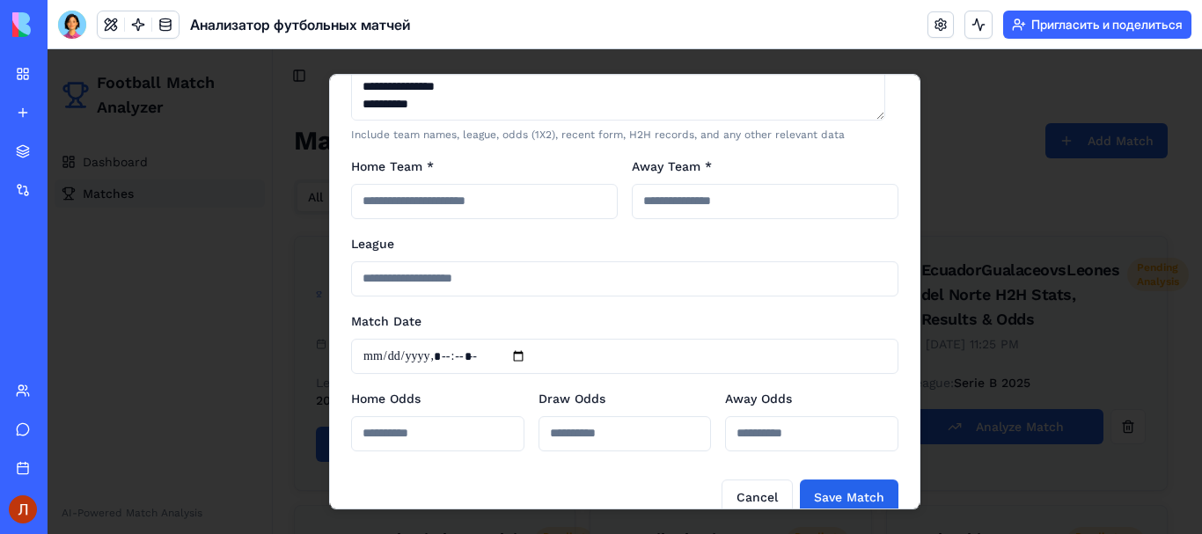
scroll to position [257, 0]
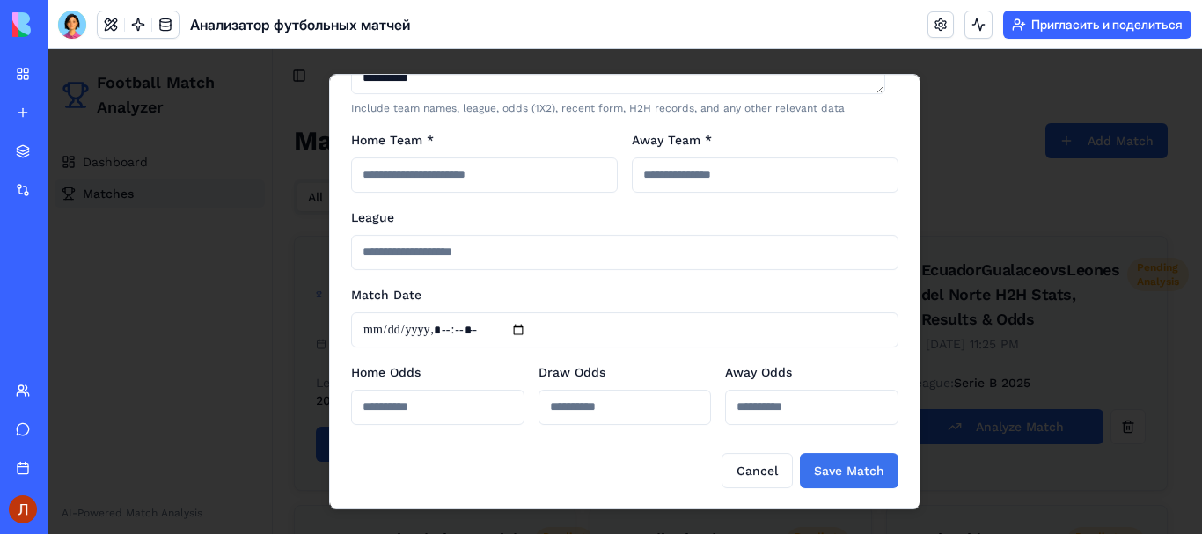
type textarea "**********"
click at [812, 465] on button "Save Match" at bounding box center [849, 470] width 99 height 35
click at [574, 173] on input "Home Team *" at bounding box center [484, 175] width 267 height 35
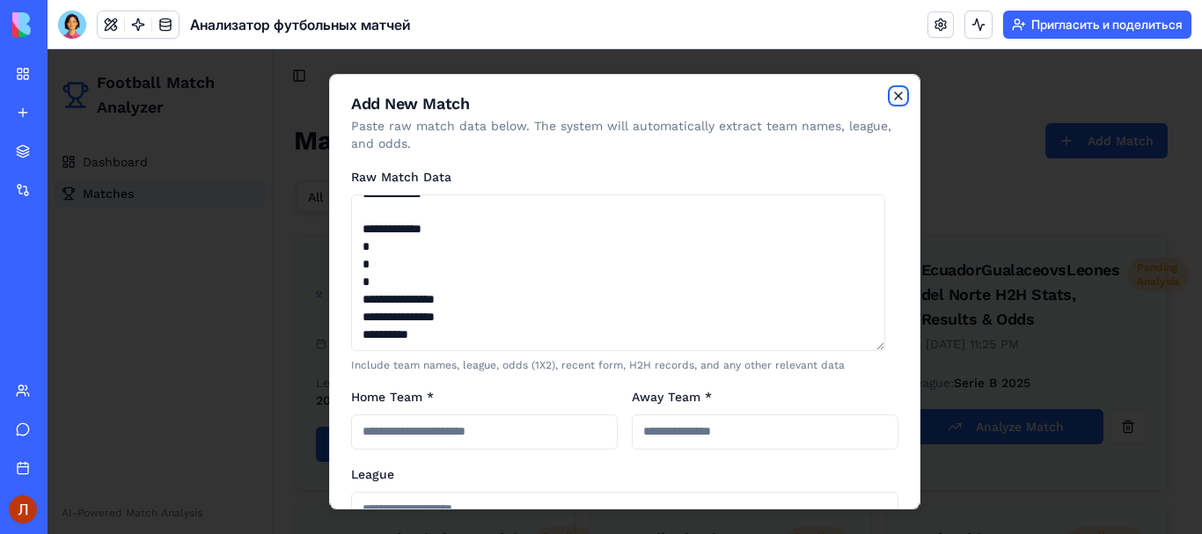
click at [891, 96] on icon "button" at bounding box center [898, 96] width 14 height 14
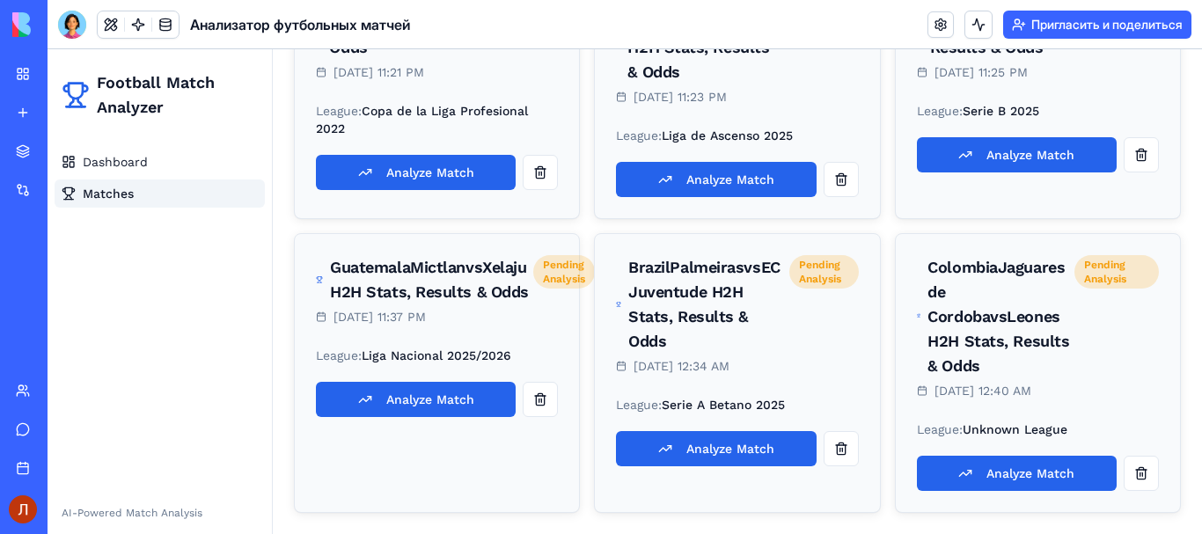
scroll to position [160, 0]
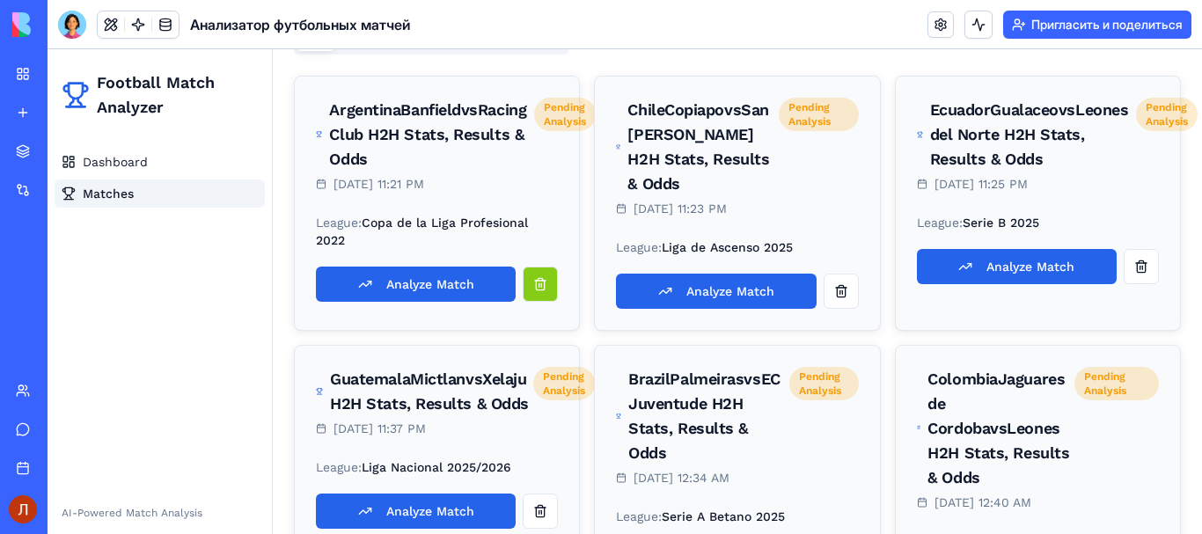
click at [548, 302] on button "button" at bounding box center [540, 284] width 35 height 35
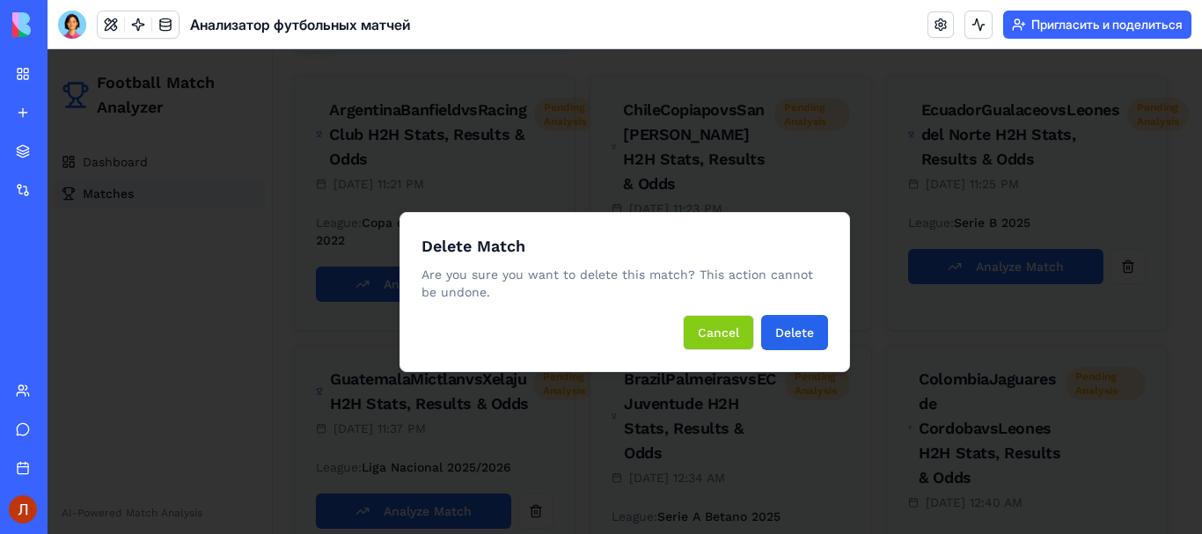
click at [724, 329] on button "Cancel" at bounding box center [718, 332] width 71 height 35
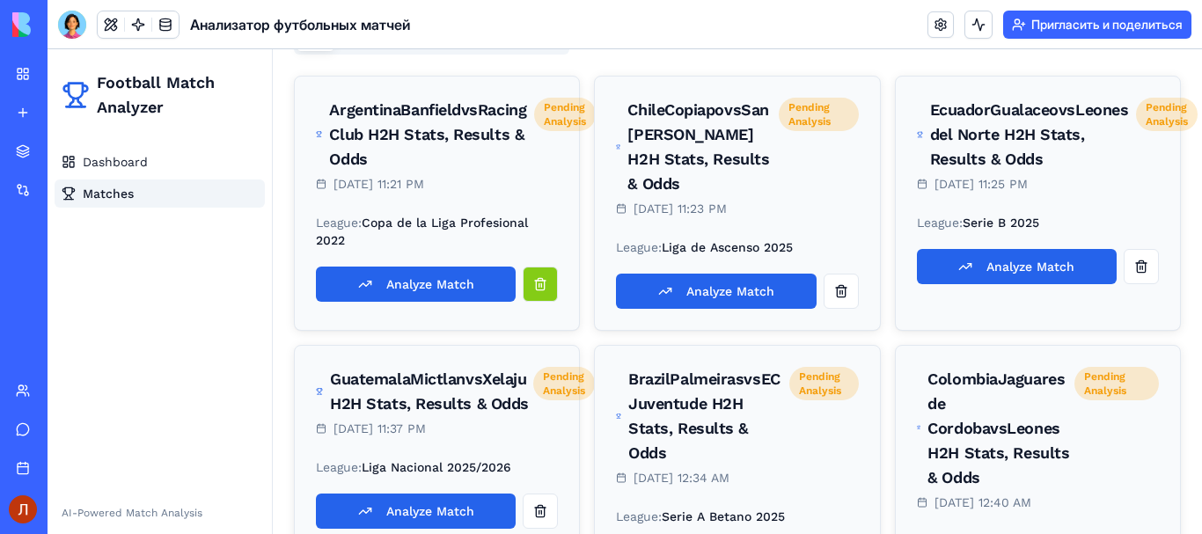
click at [545, 302] on button "button" at bounding box center [540, 284] width 35 height 35
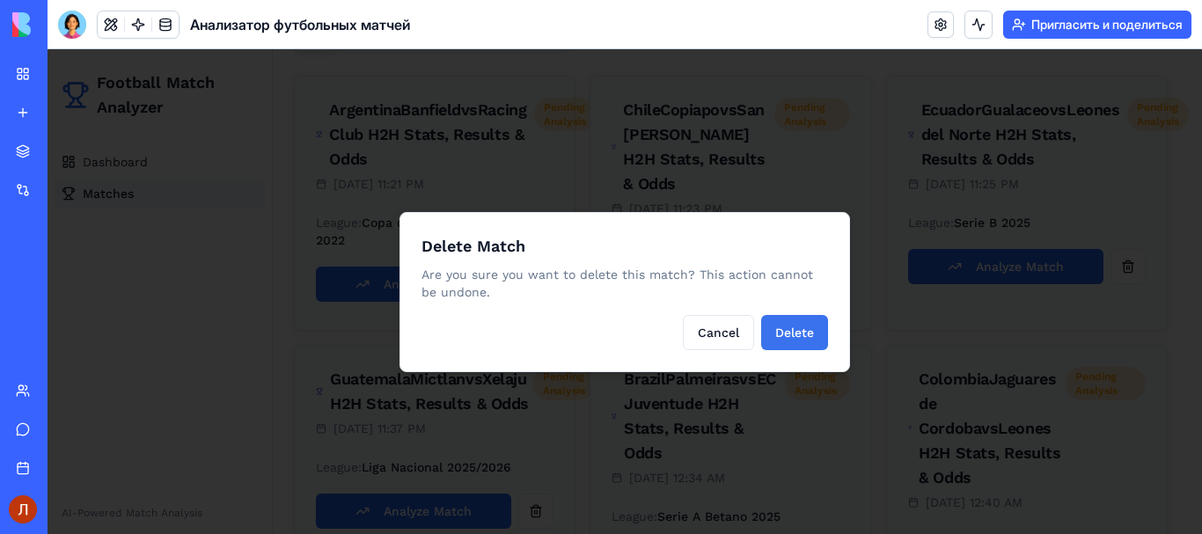
click at [825, 325] on button "Delete" at bounding box center [794, 332] width 67 height 35
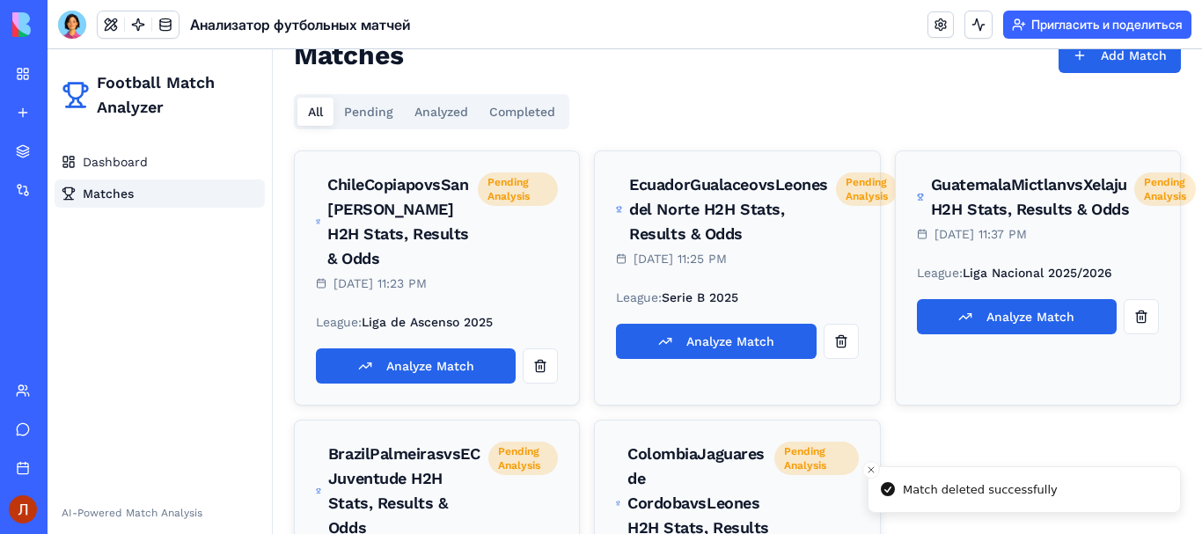
scroll to position [0, 0]
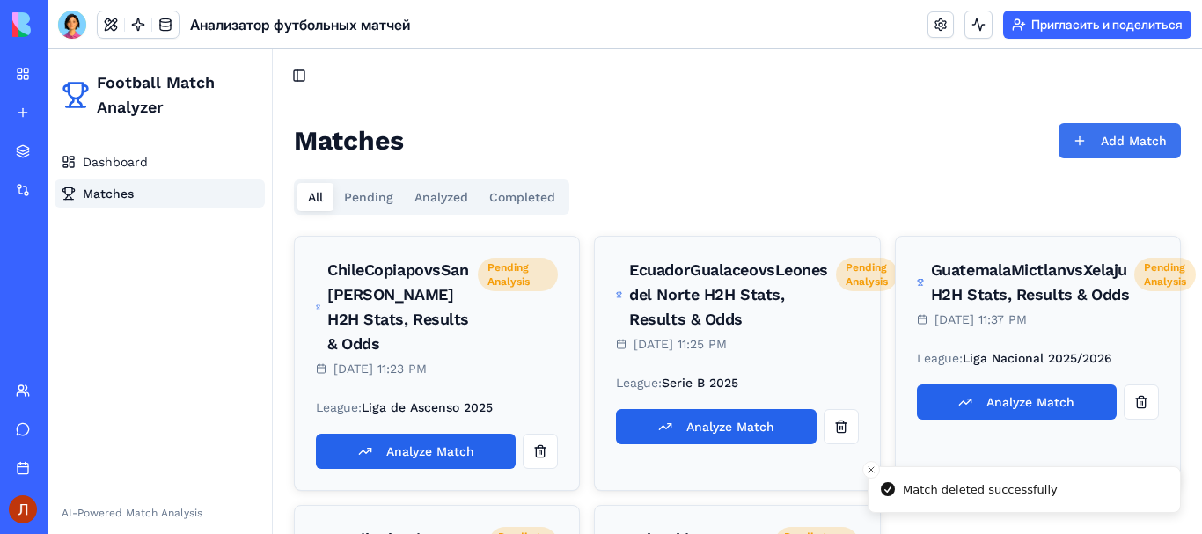
click at [1102, 138] on button "Add Match" at bounding box center [1120, 140] width 122 height 35
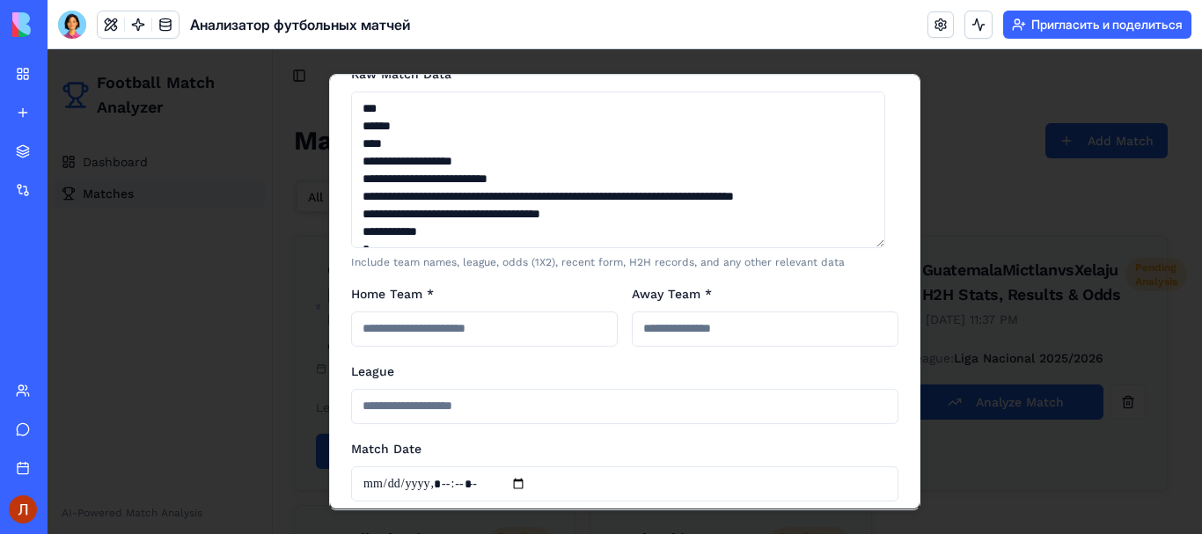
scroll to position [257, 0]
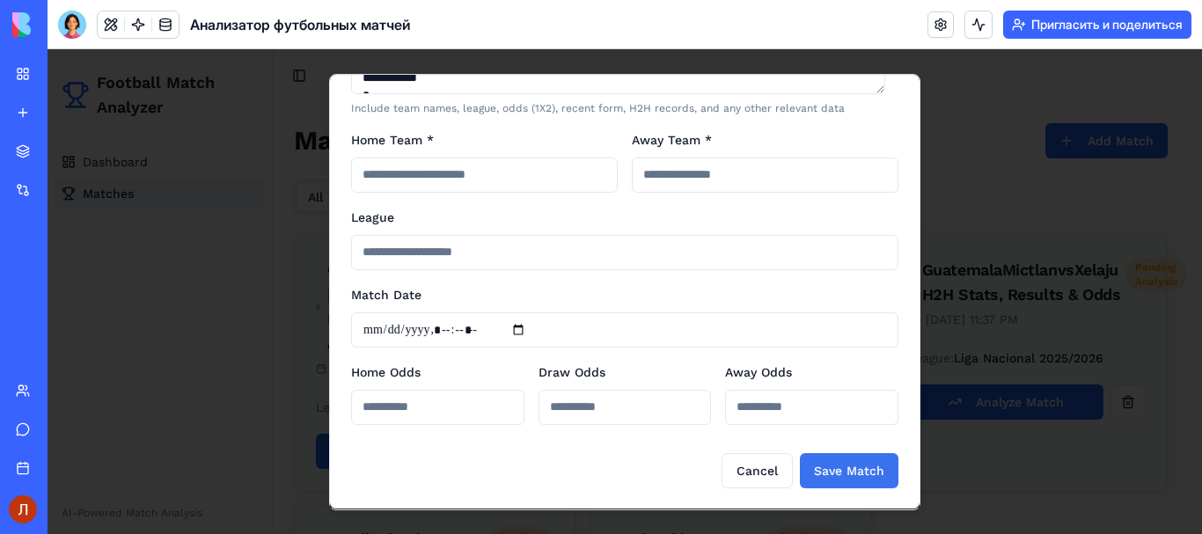
click at [821, 464] on button "Save Match" at bounding box center [849, 470] width 99 height 35
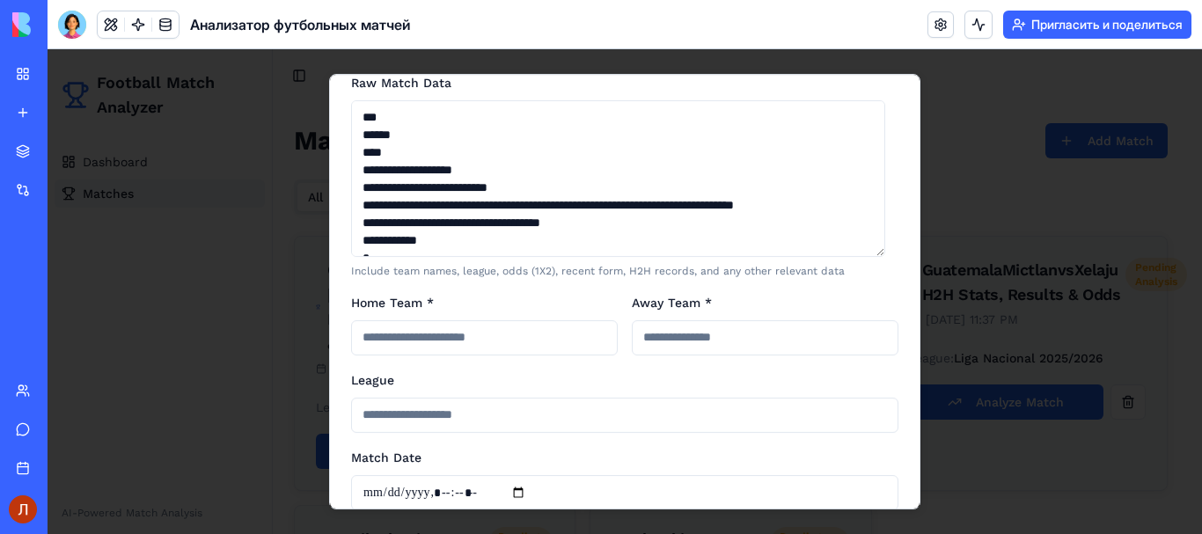
scroll to position [0, 0]
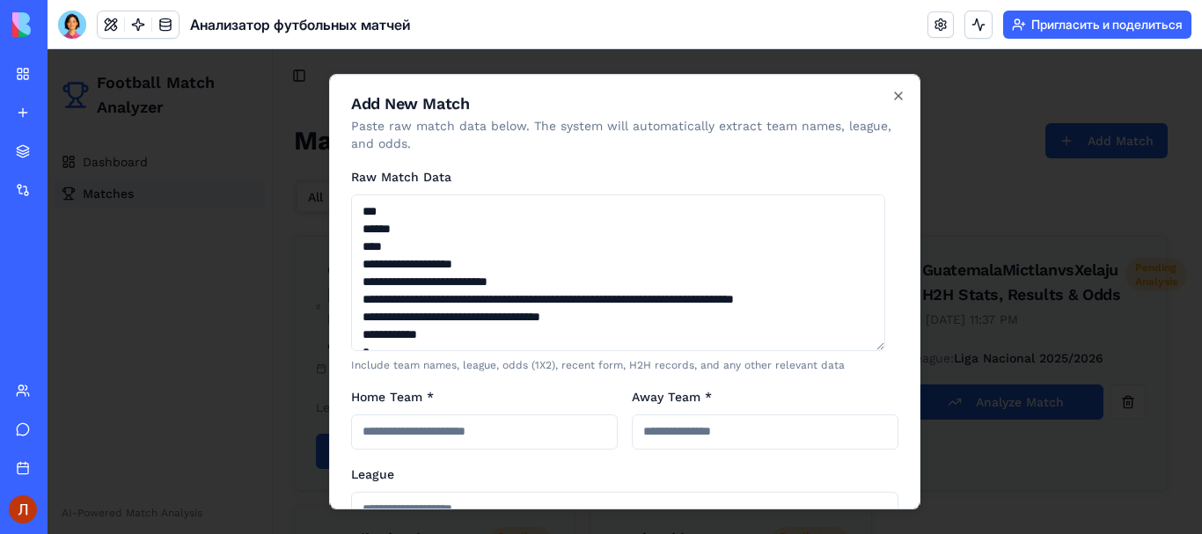
click at [1030, 164] on div at bounding box center [625, 291] width 1155 height 485
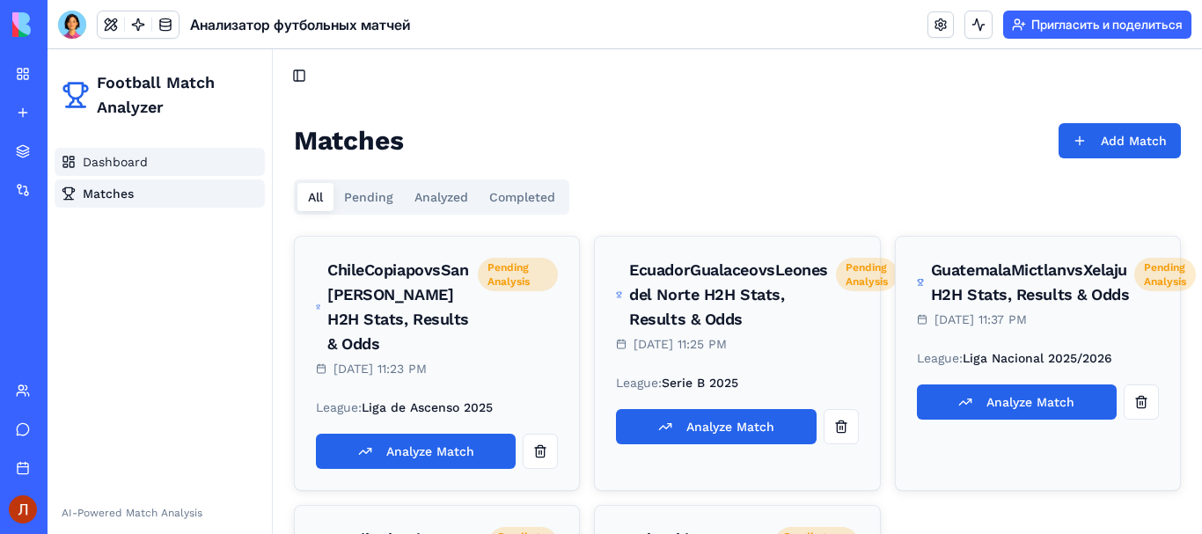
click at [225, 169] on link "Dashboard" at bounding box center [160, 162] width 210 height 28
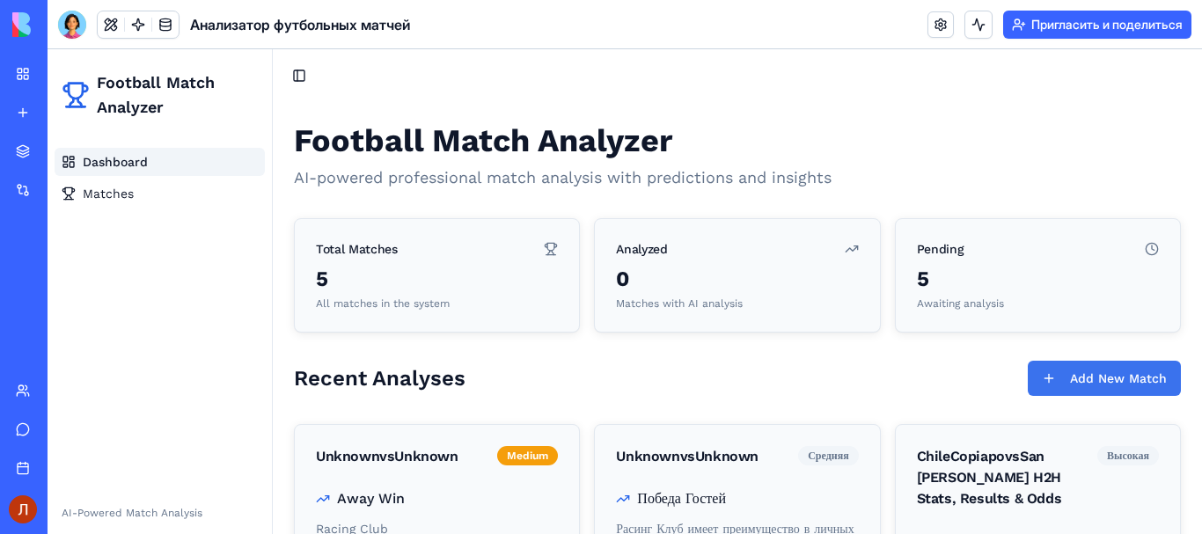
click at [1044, 369] on button "Add New Match" at bounding box center [1104, 378] width 153 height 35
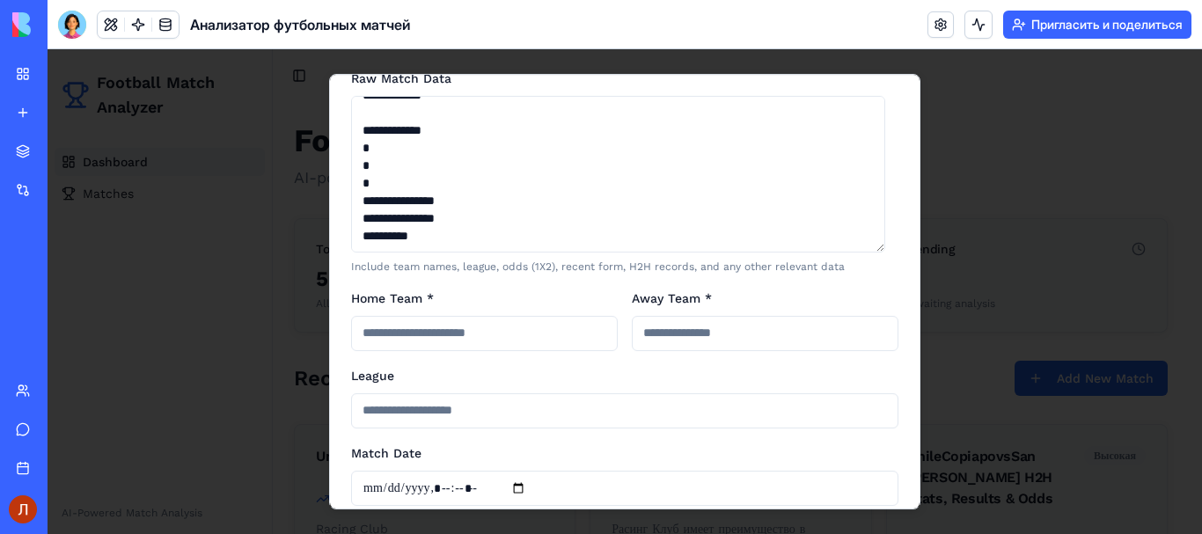
scroll to position [257, 0]
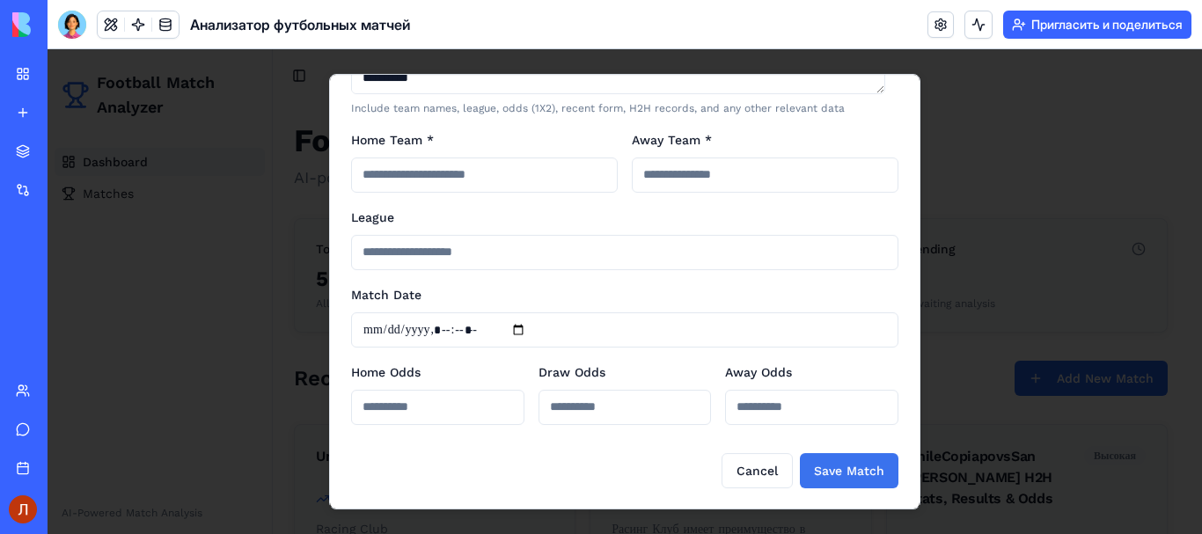
type textarea "**********"
click at [833, 465] on button "Save Match" at bounding box center [849, 470] width 99 height 35
click at [964, 163] on div at bounding box center [625, 291] width 1155 height 485
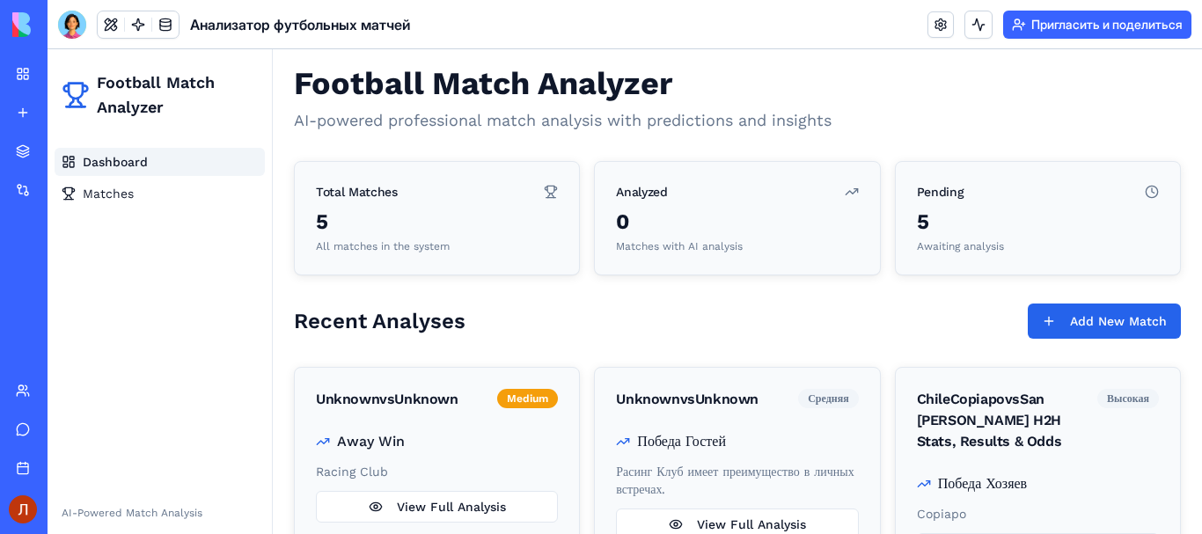
scroll to position [0, 0]
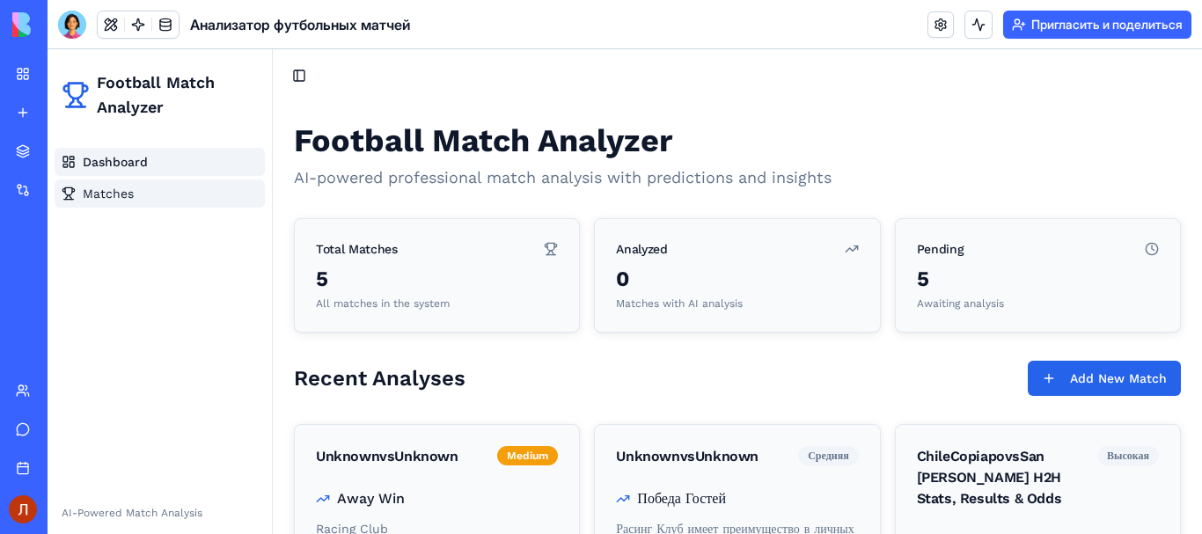
click at [180, 202] on link "Matches" at bounding box center [160, 194] width 210 height 28
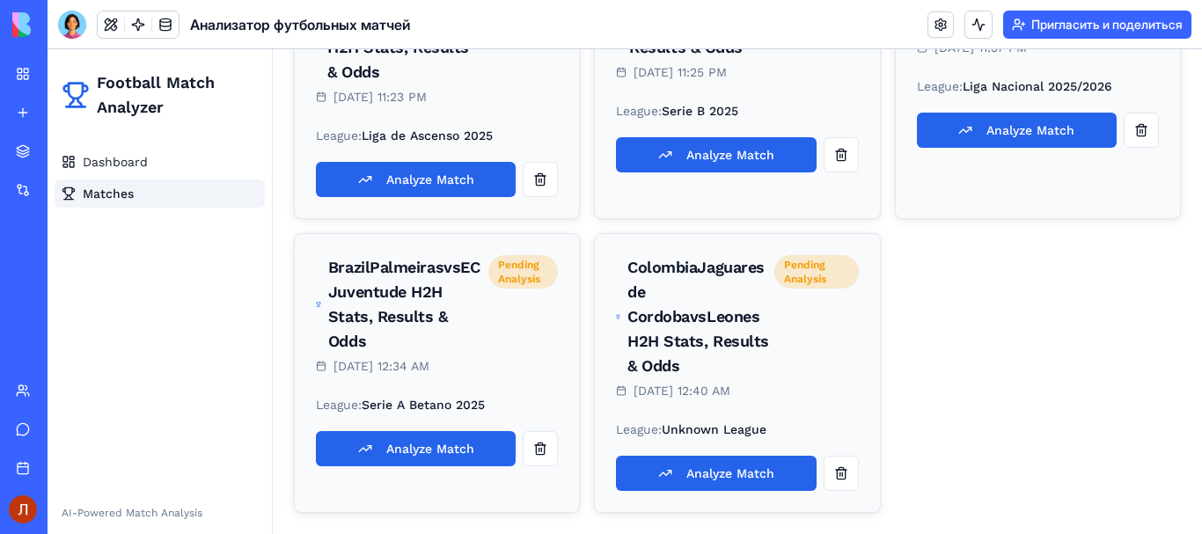
scroll to position [307, 0]
